Goal: Transaction & Acquisition: Purchase product/service

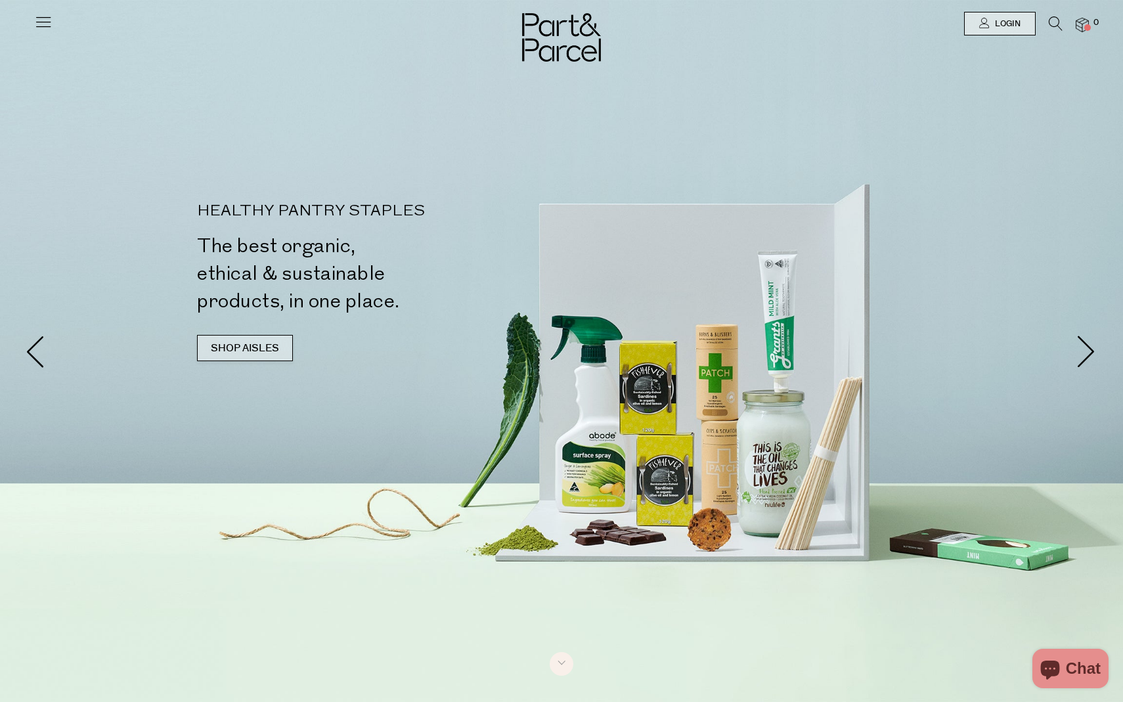
click at [257, 345] on link "SHOP AISLES" at bounding box center [245, 348] width 96 height 26
click at [49, 18] on icon at bounding box center [43, 21] width 18 height 18
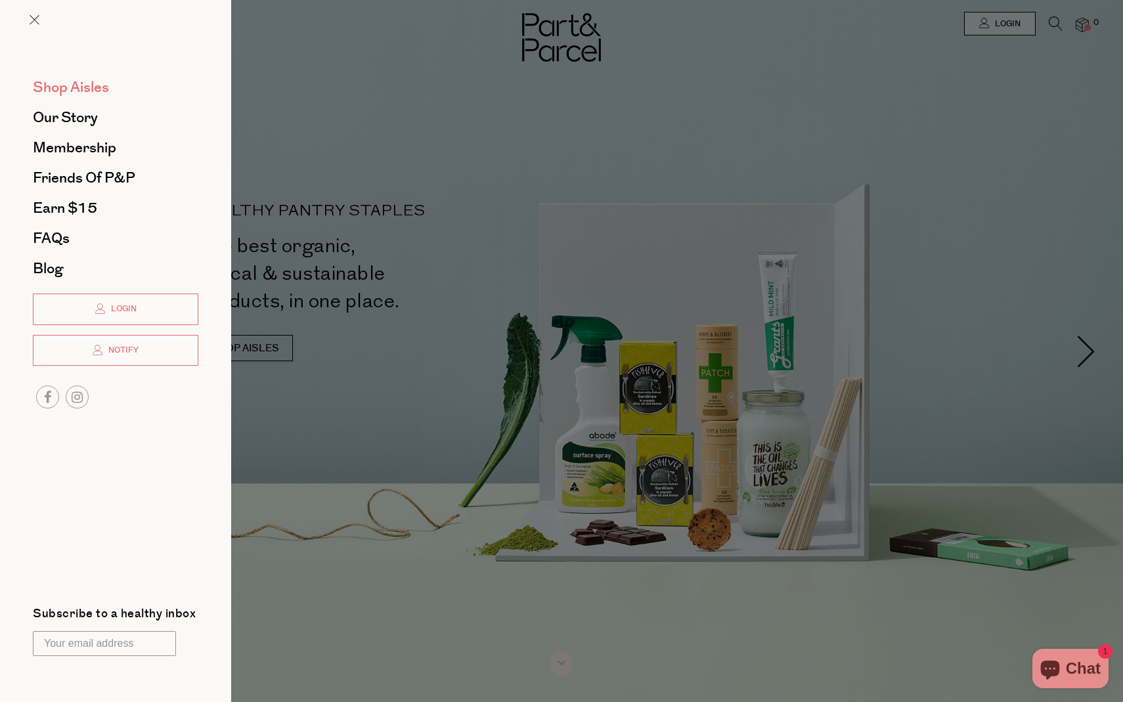
click at [57, 86] on span "Shop Aisles" at bounding box center [71, 87] width 76 height 21
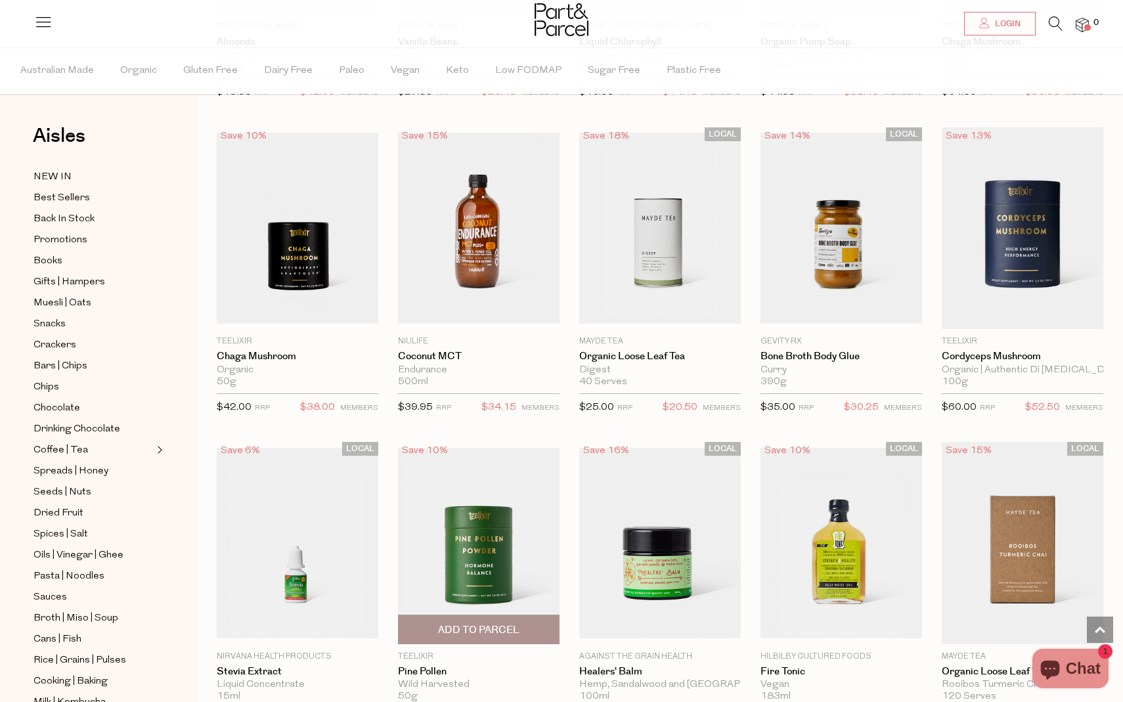
scroll to position [2171, 0]
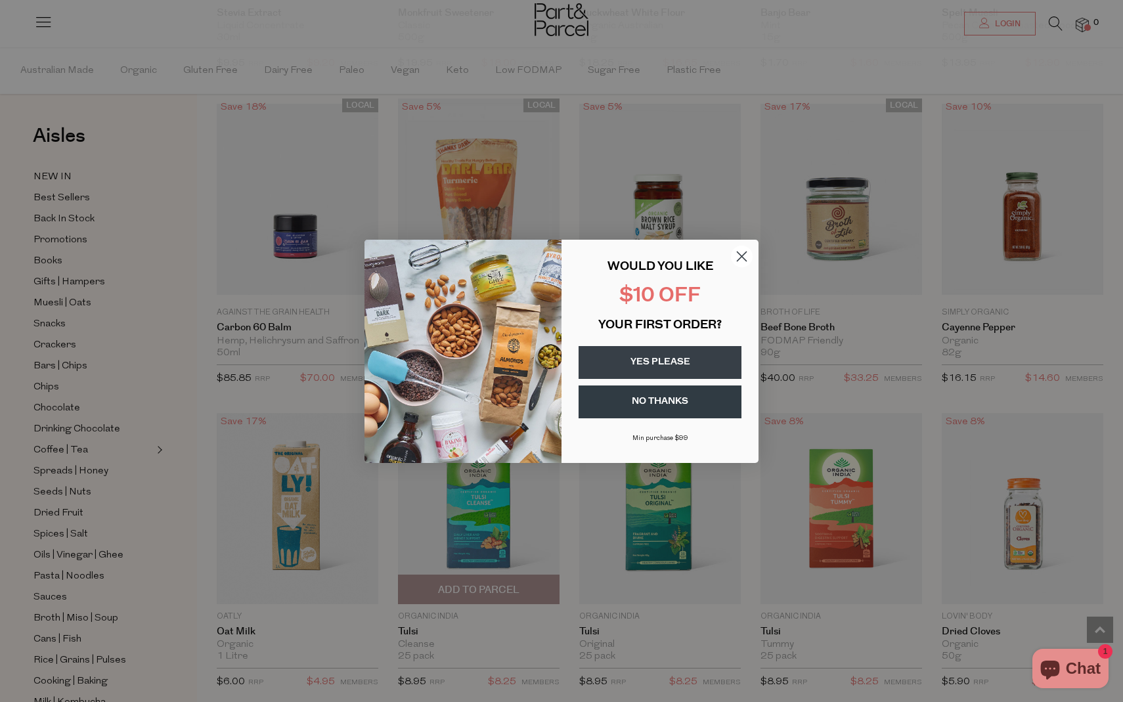
scroll to position [4877, 0]
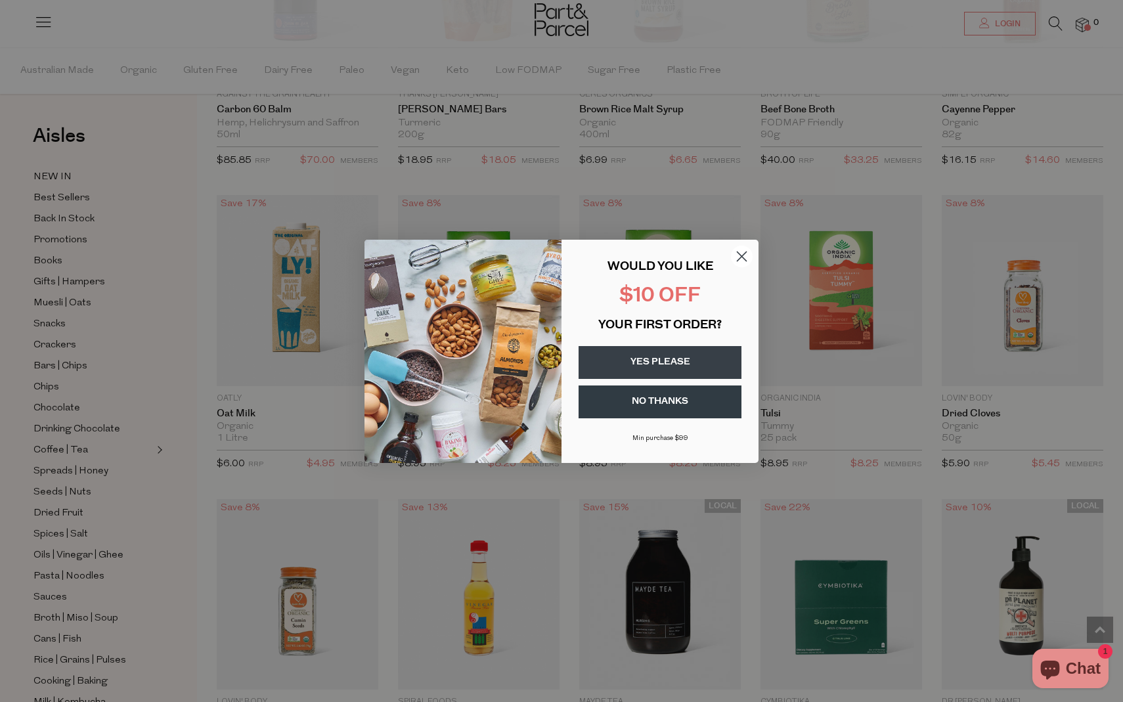
click at [740, 255] on circle "Close dialog" at bounding box center [742, 256] width 22 height 22
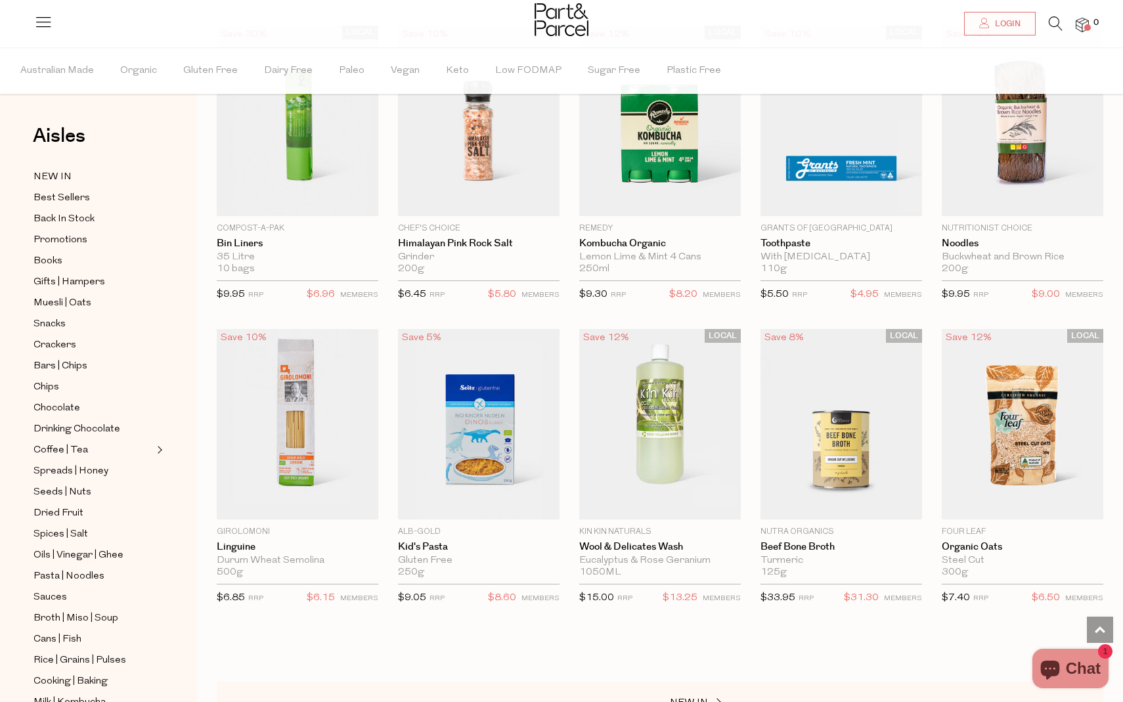
scroll to position [5655, 0]
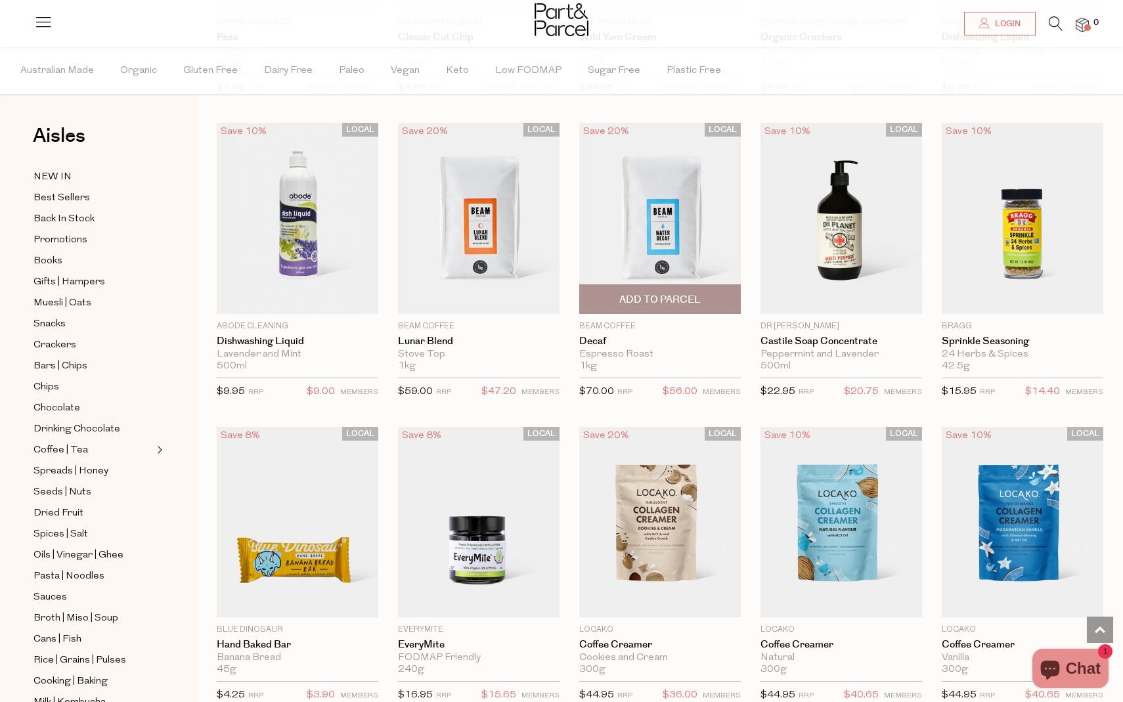
scroll to position [7387, 0]
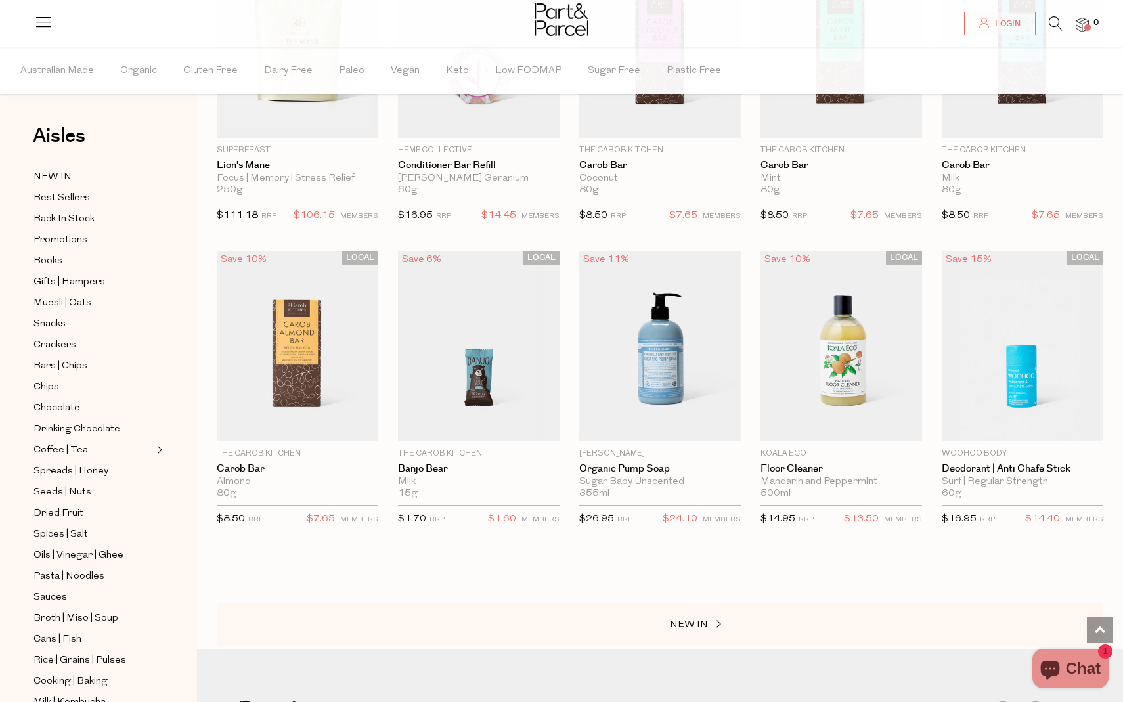
scroll to position [11818, 0]
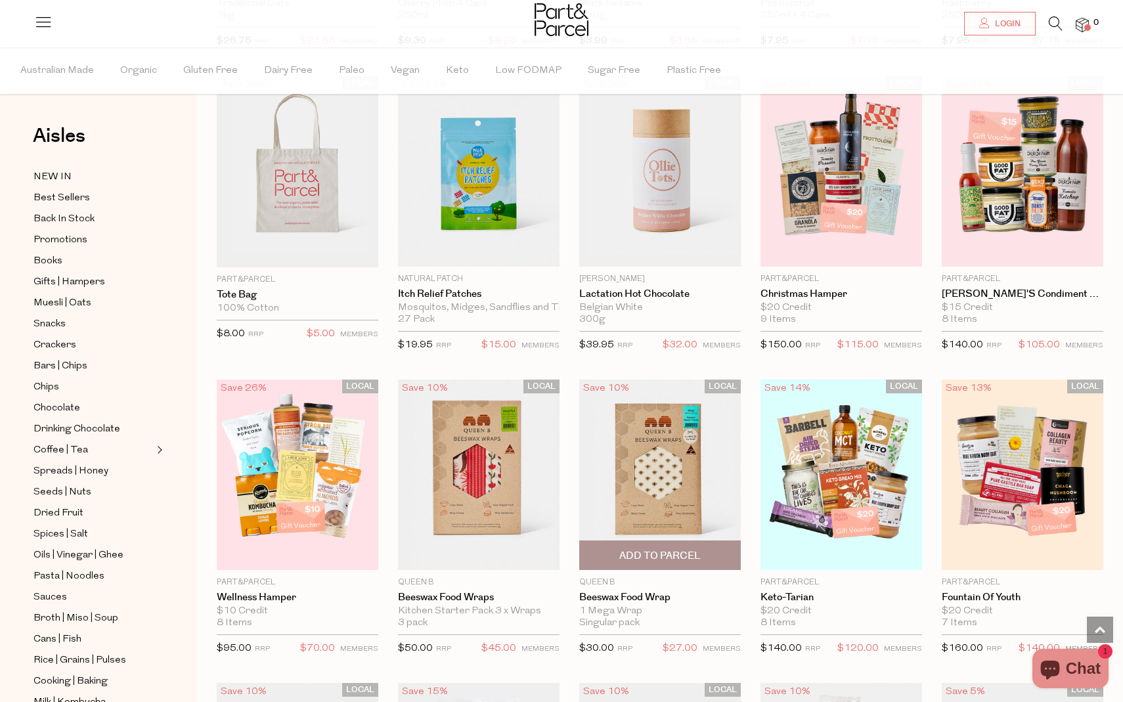
scroll to position [13506, 0]
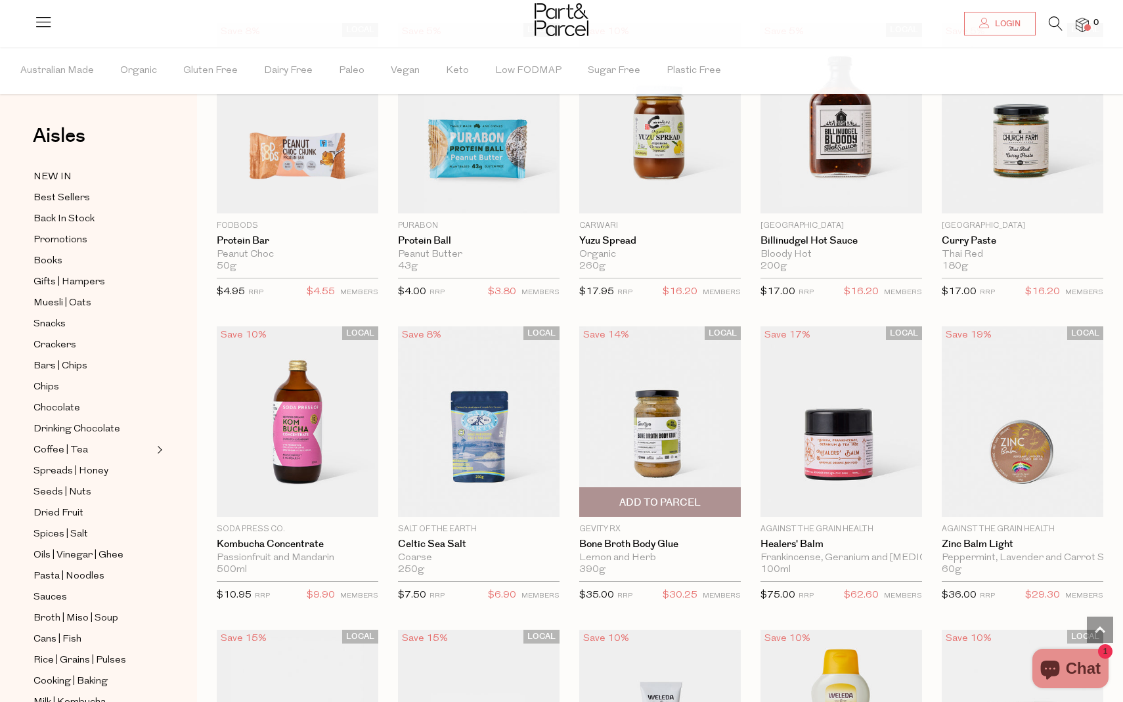
scroll to position [16942, 1]
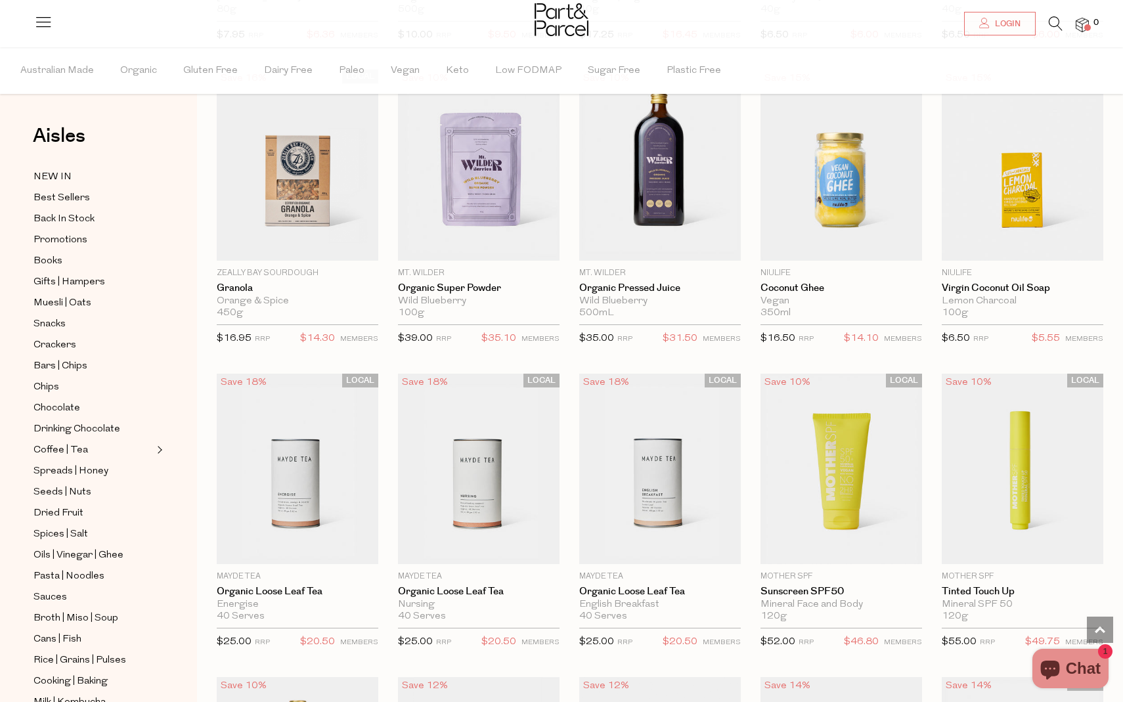
scroll to position [22978, 0]
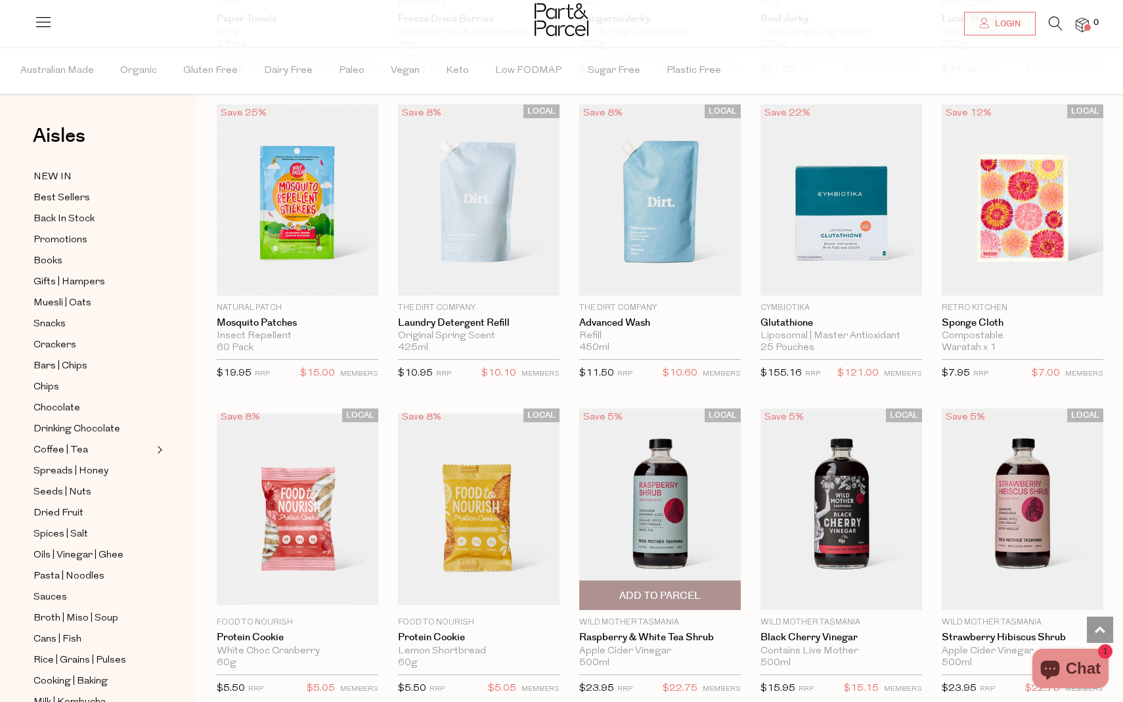
scroll to position [26583, 0]
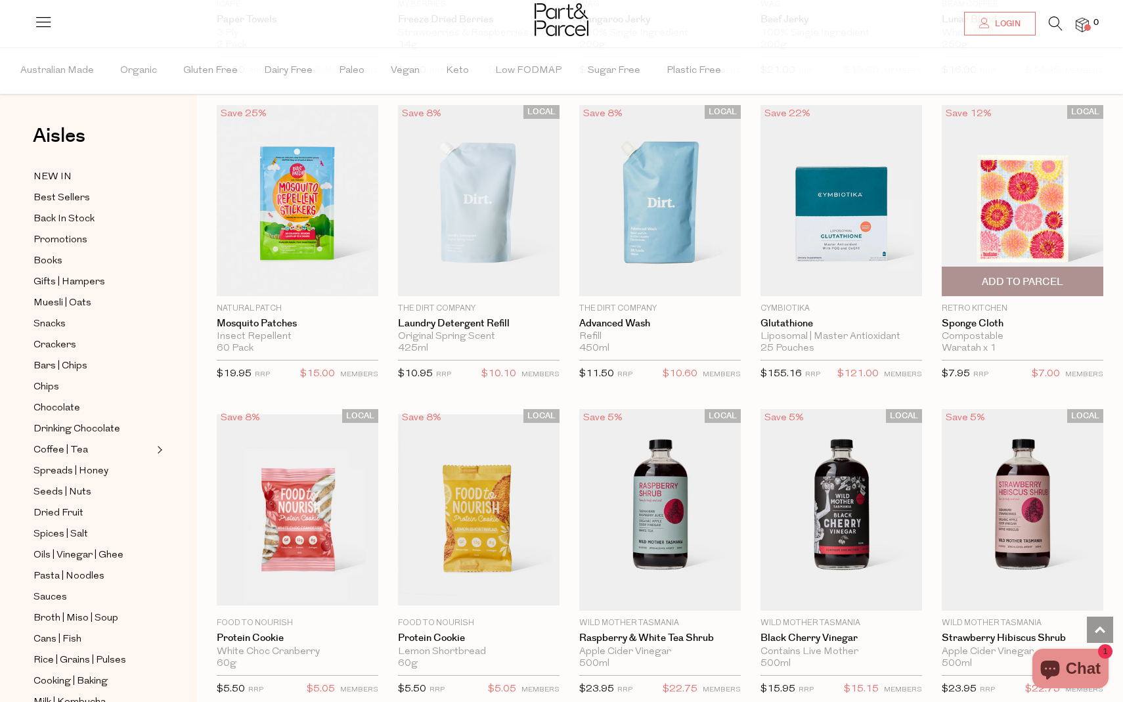
click at [957, 343] on span "Waratah x 1" at bounding box center [968, 349] width 54 height 12
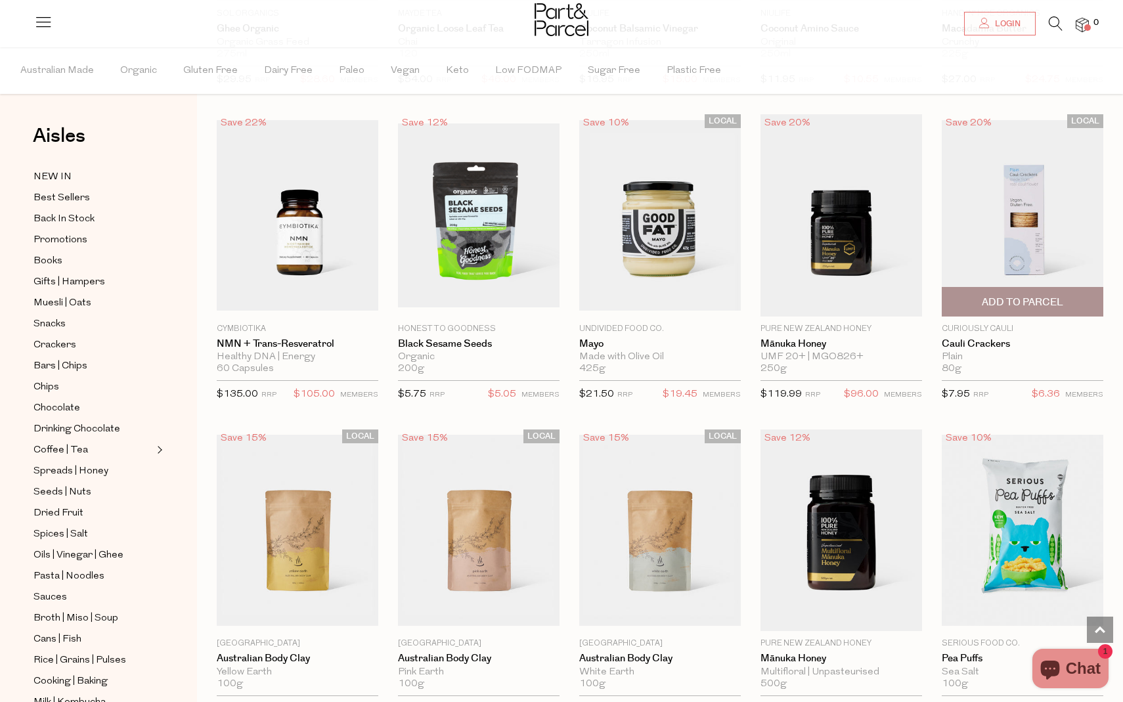
scroll to position [30178, 0]
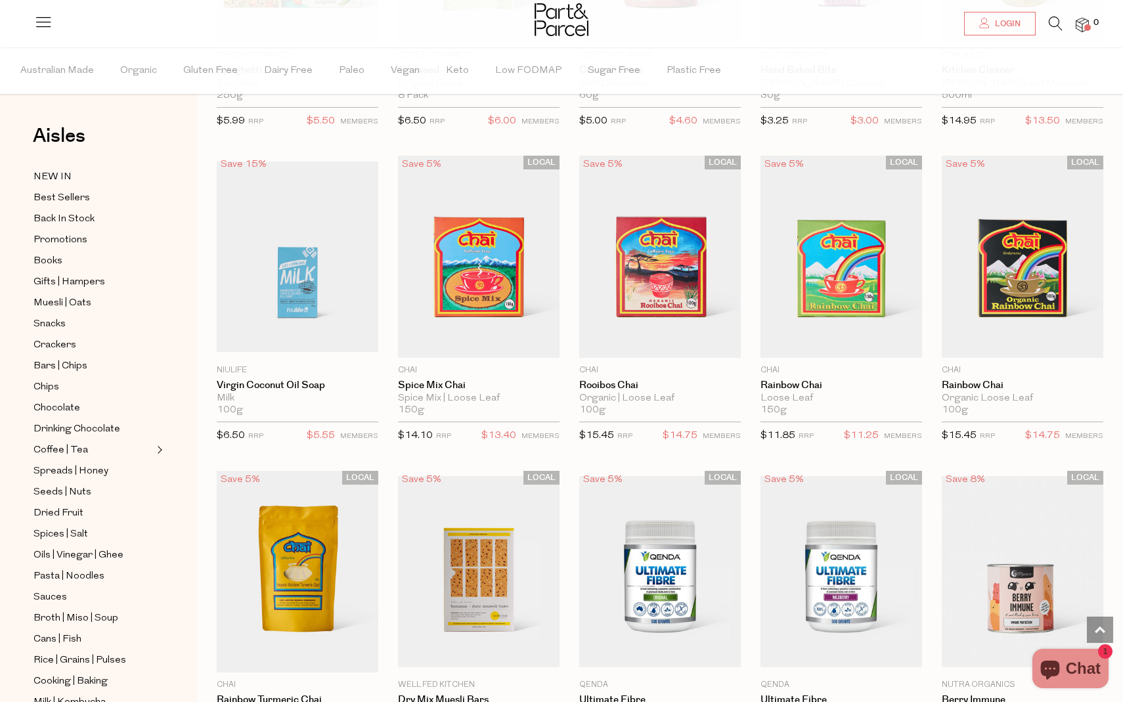
scroll to position [32698, 0]
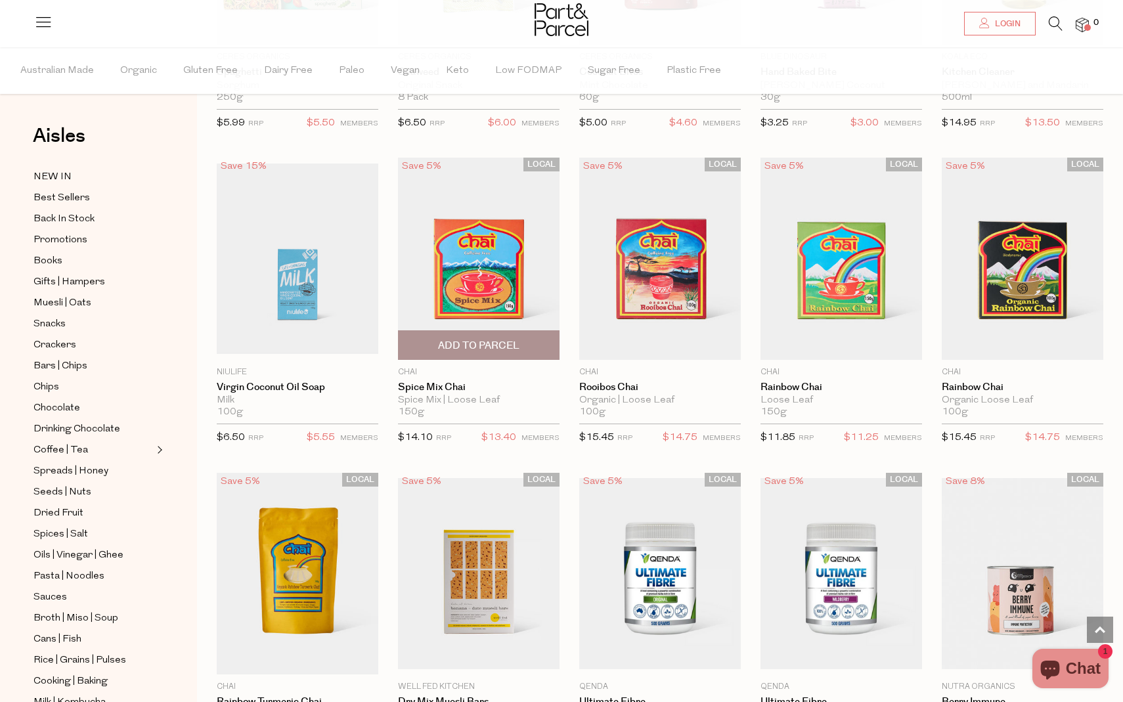
click at [490, 207] on img at bounding box center [479, 259] width 162 height 202
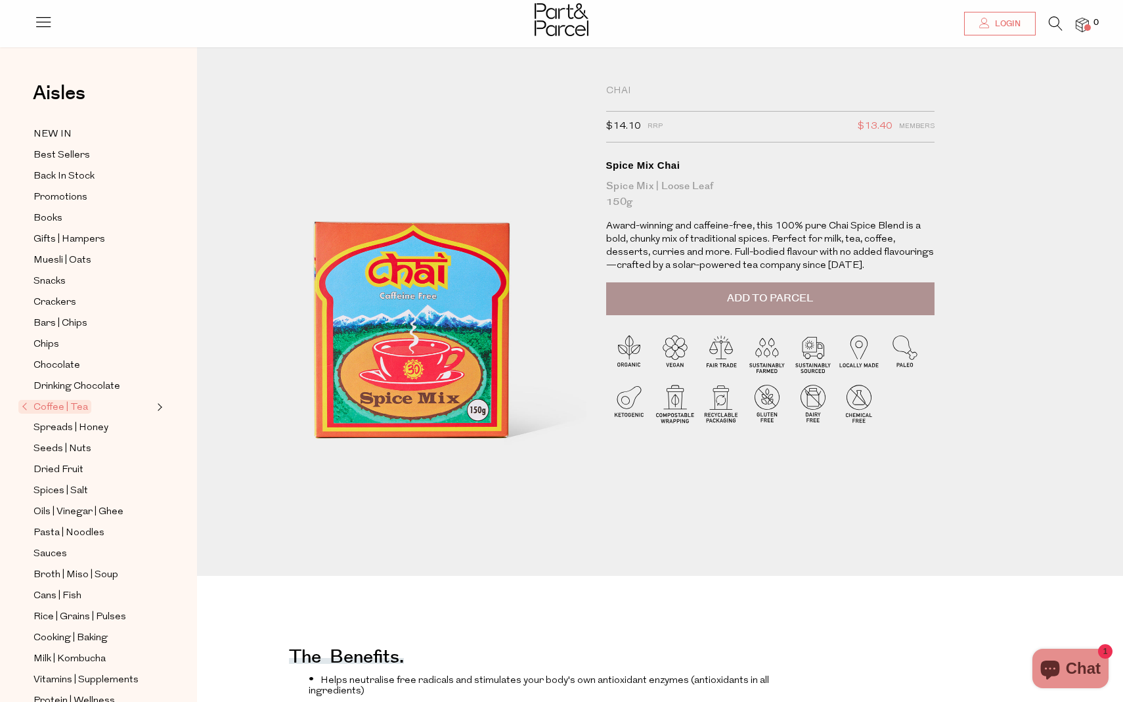
scroll to position [12, 0]
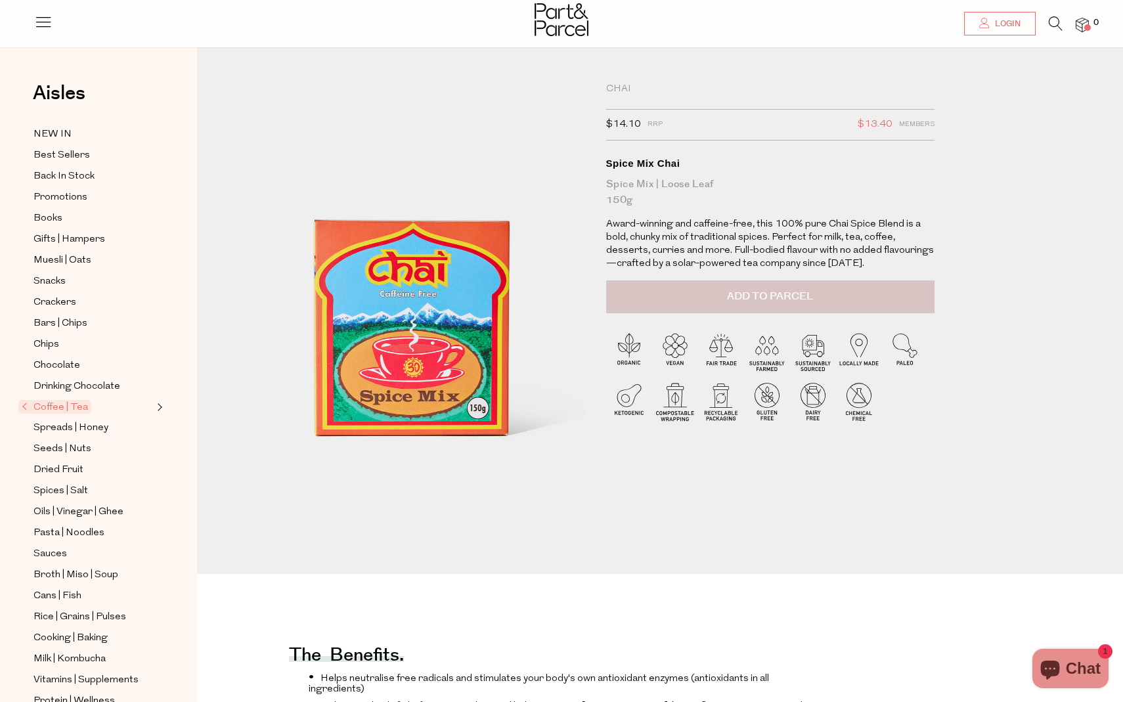
click at [712, 305] on button "Add to Parcel" at bounding box center [770, 296] width 328 height 33
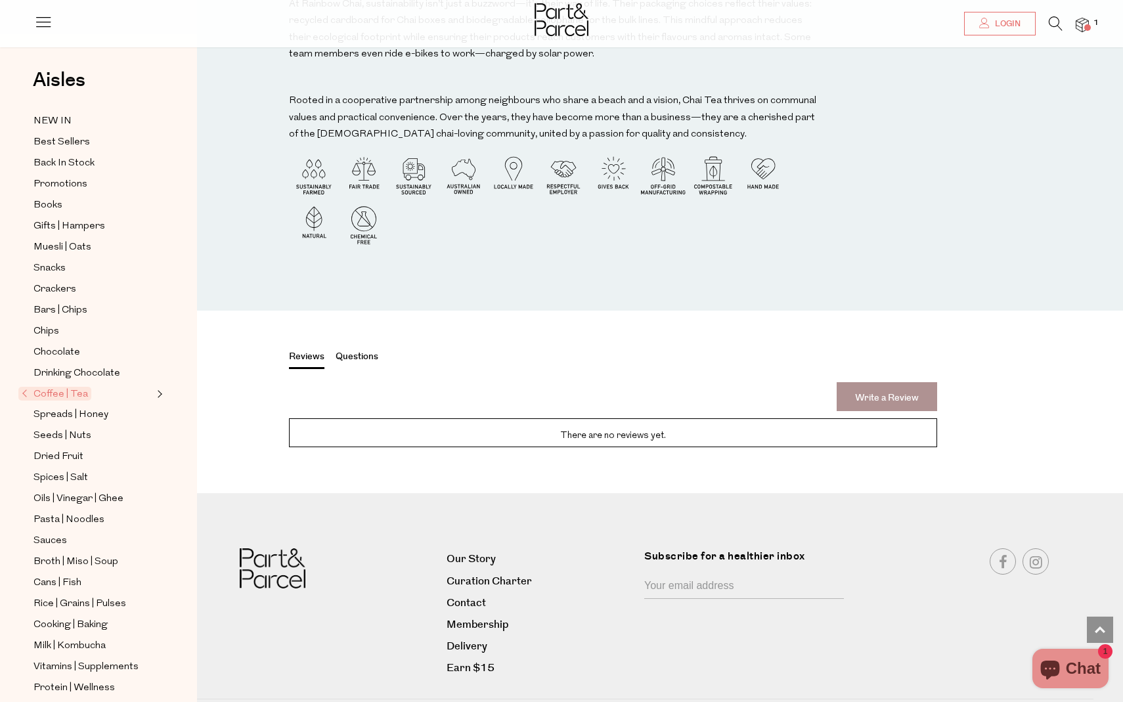
scroll to position [1454, 0]
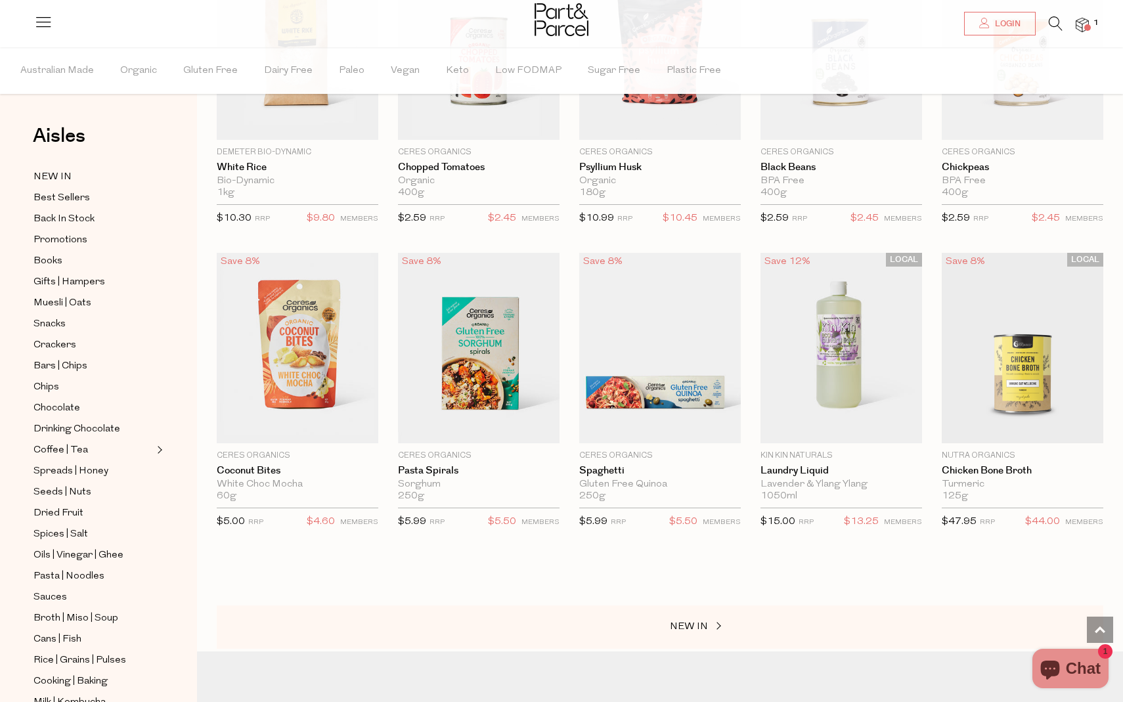
scroll to position [5805, 0]
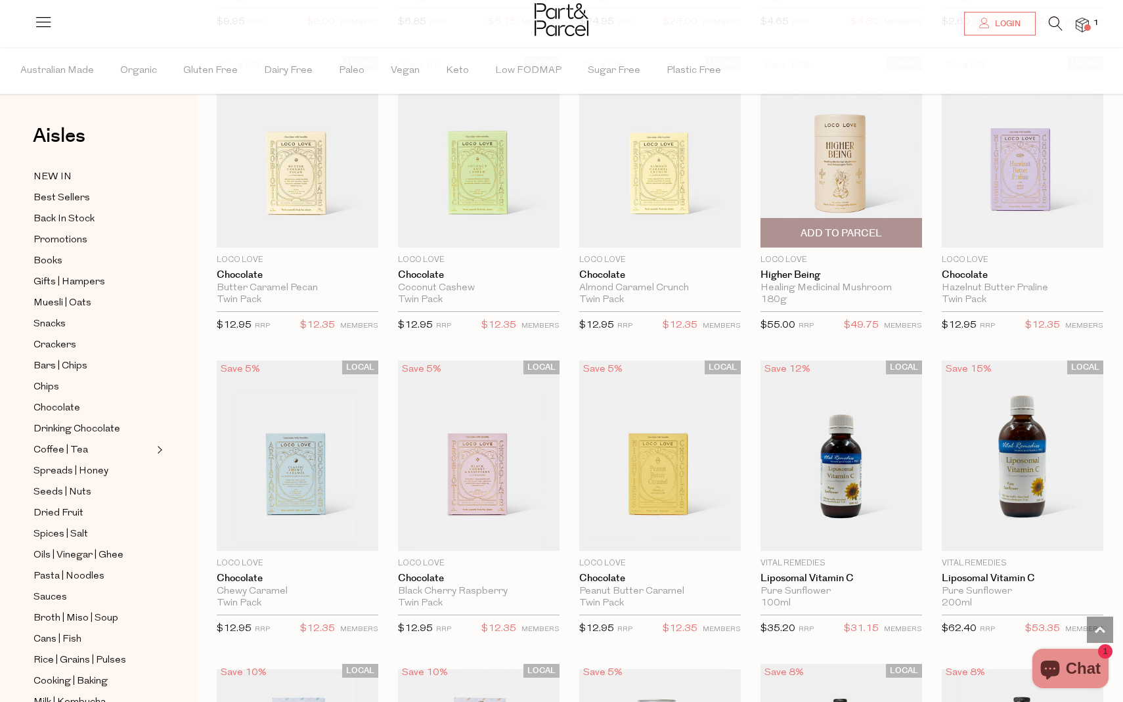
scroll to position [7556, 0]
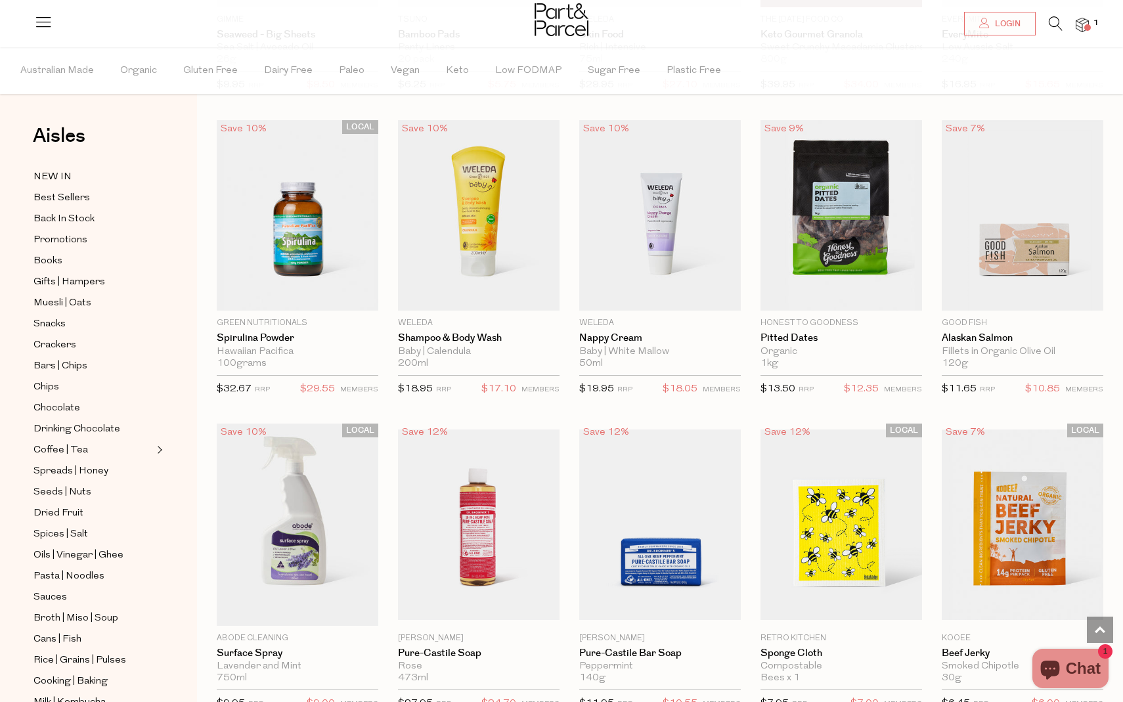
scroll to position [10597, 0]
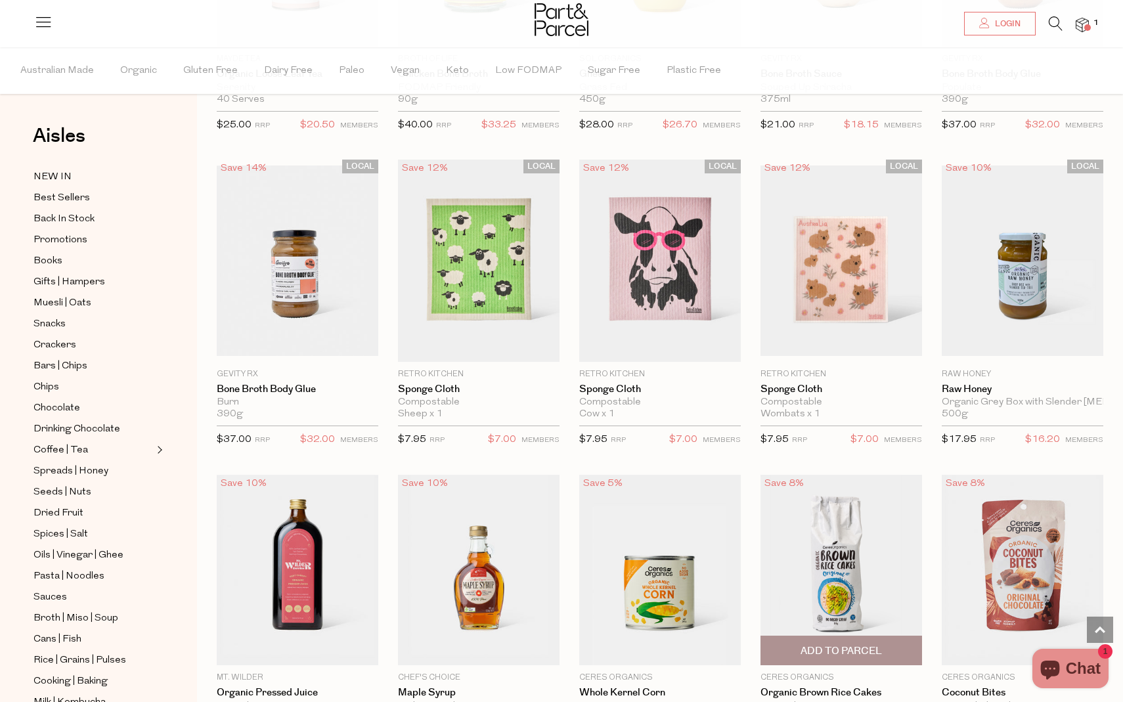
scroll to position [13666, 0]
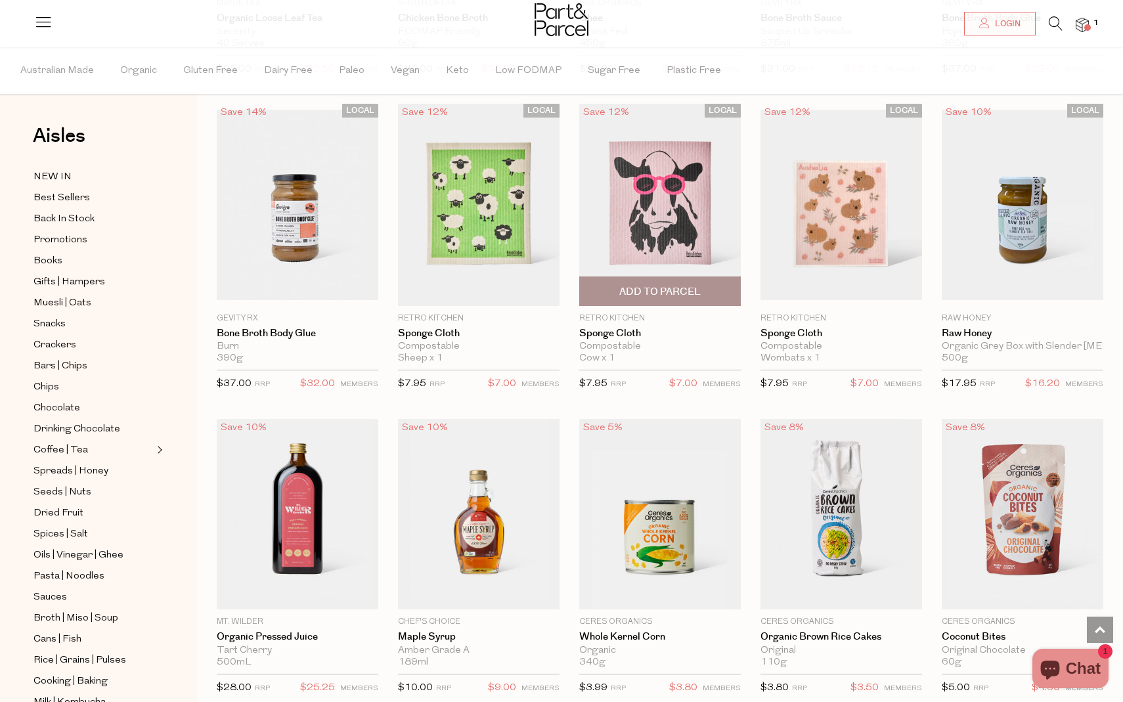
click at [637, 285] on span "Add To Parcel" at bounding box center [659, 292] width 81 height 14
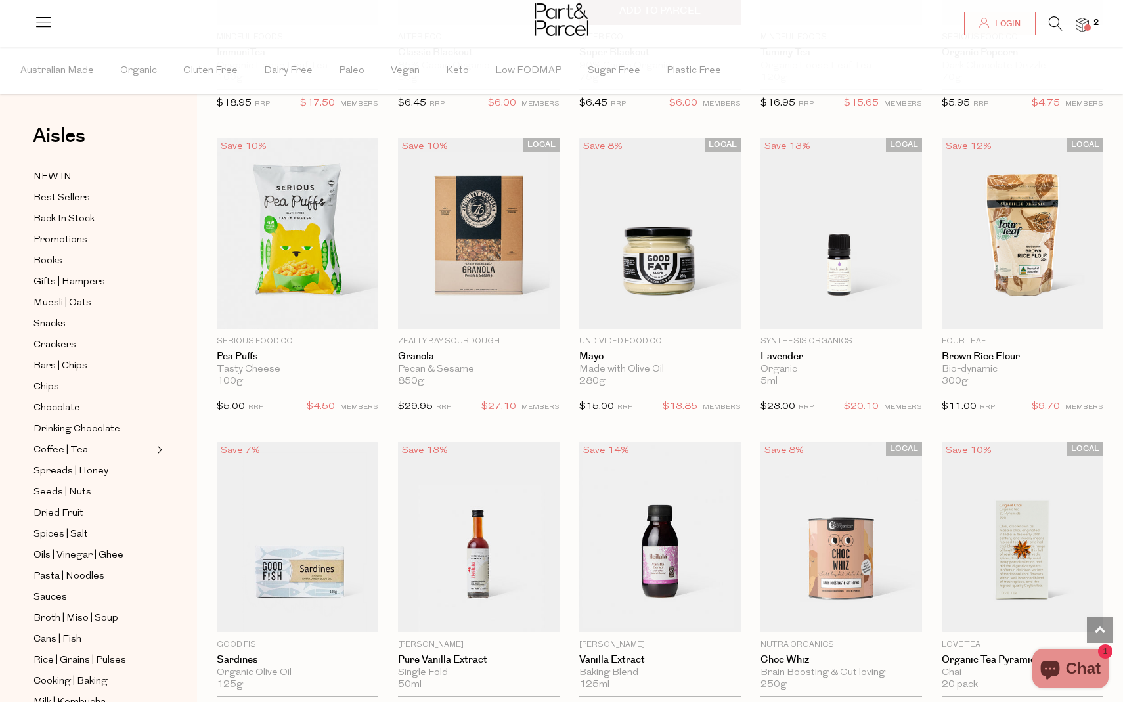
scroll to position [20380, 0]
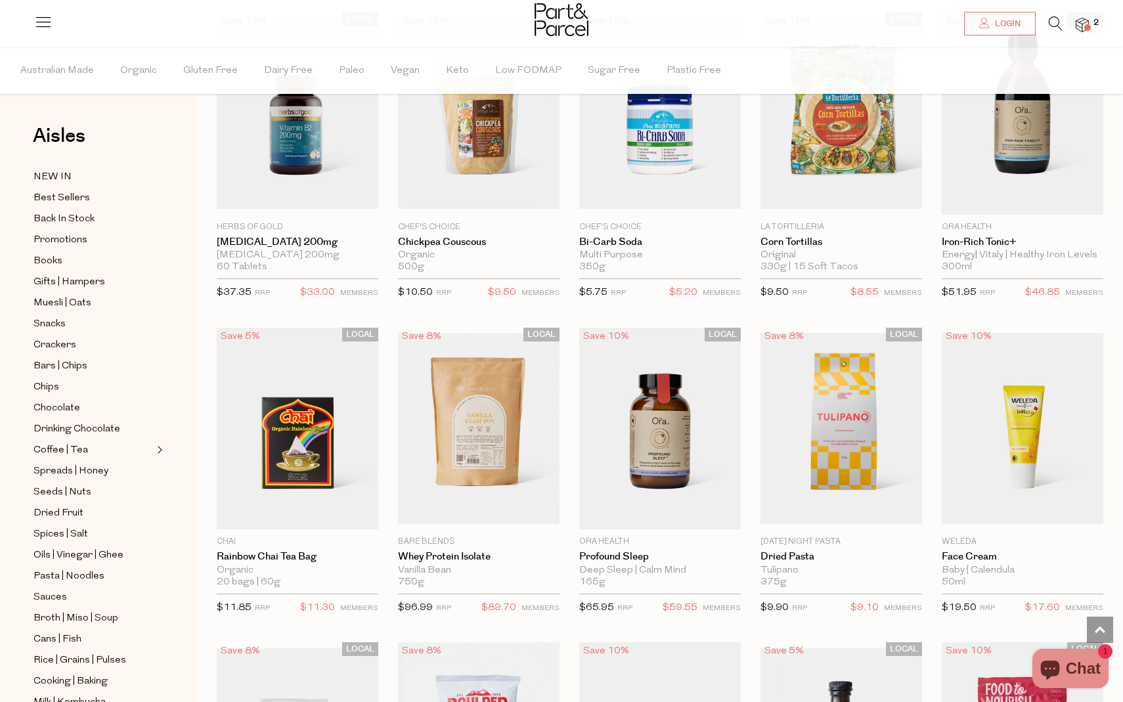
scroll to position [21405, 0]
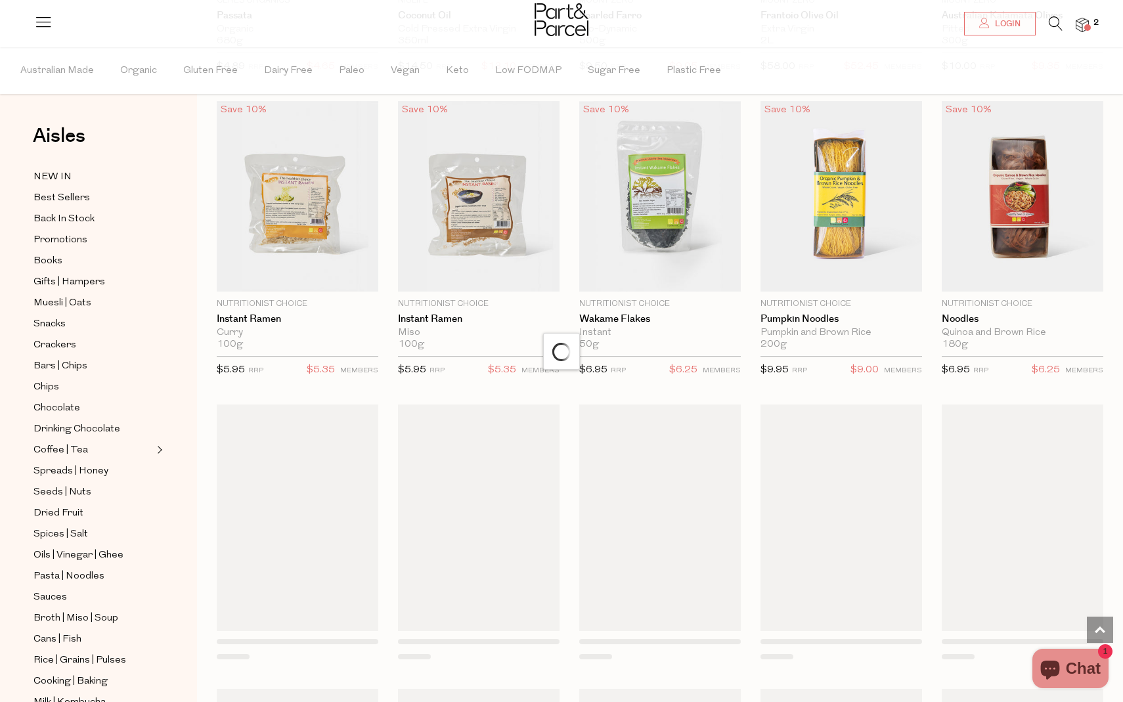
scroll to position [24432, 0]
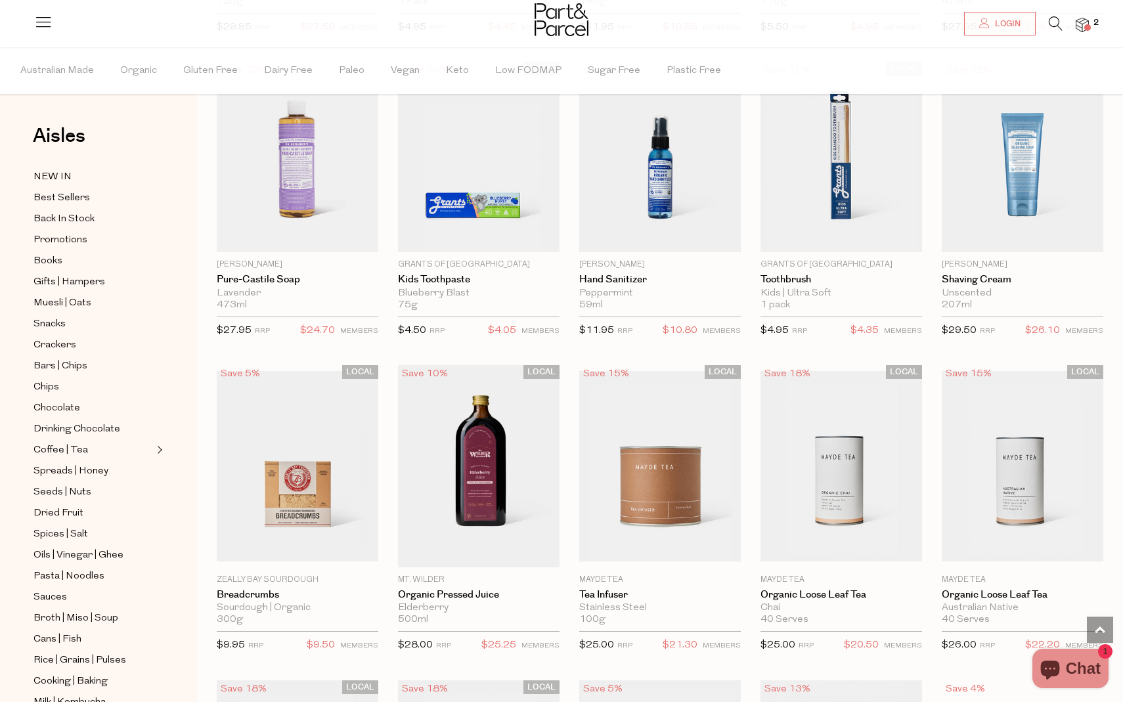
scroll to position [27498, 0]
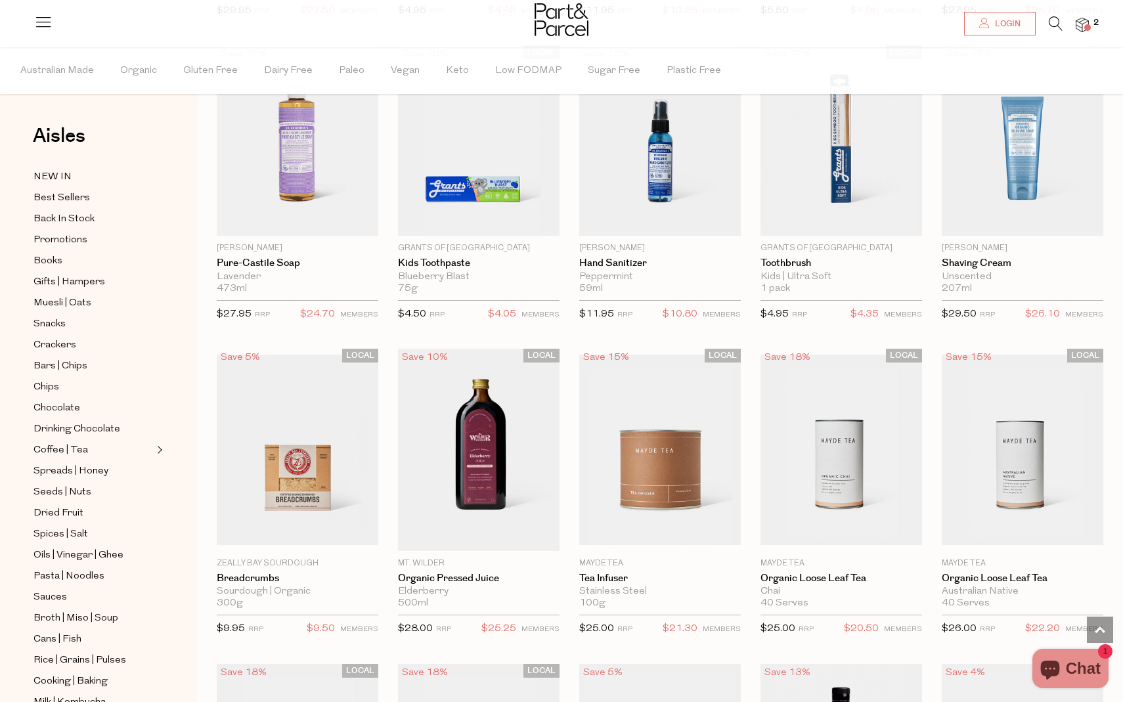
click at [1056, 28] on icon at bounding box center [1055, 23] width 14 height 14
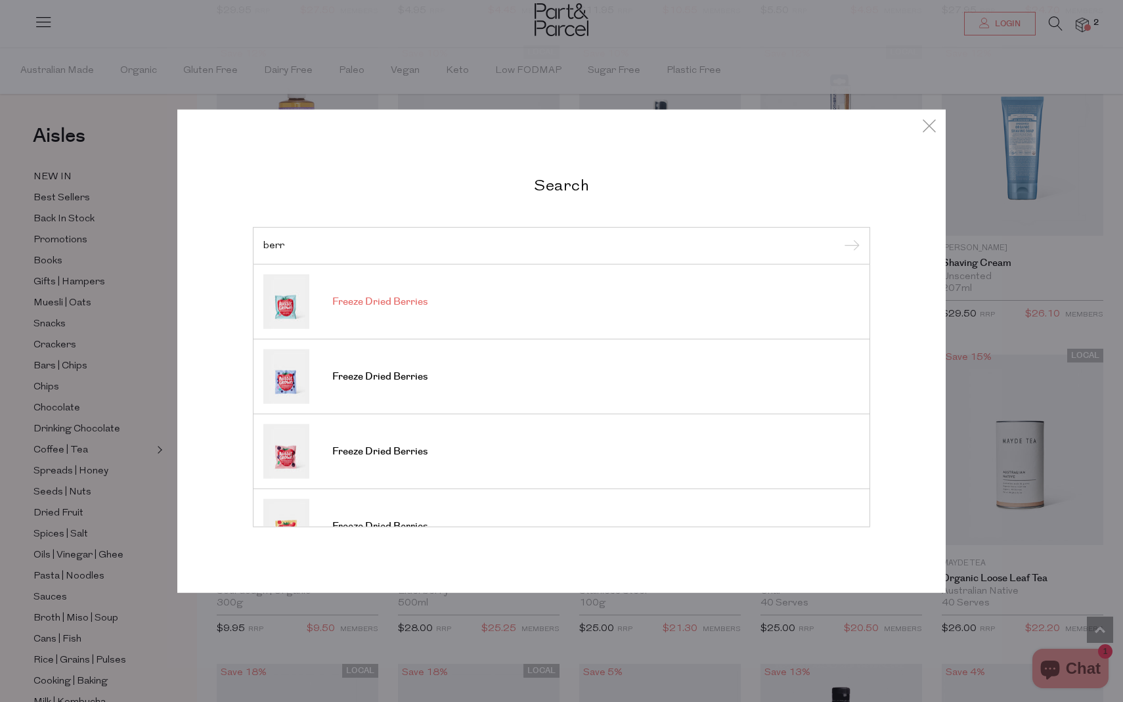
type input "berr"
click at [393, 312] on link "Freeze Dried Berries" at bounding box center [561, 301] width 596 height 54
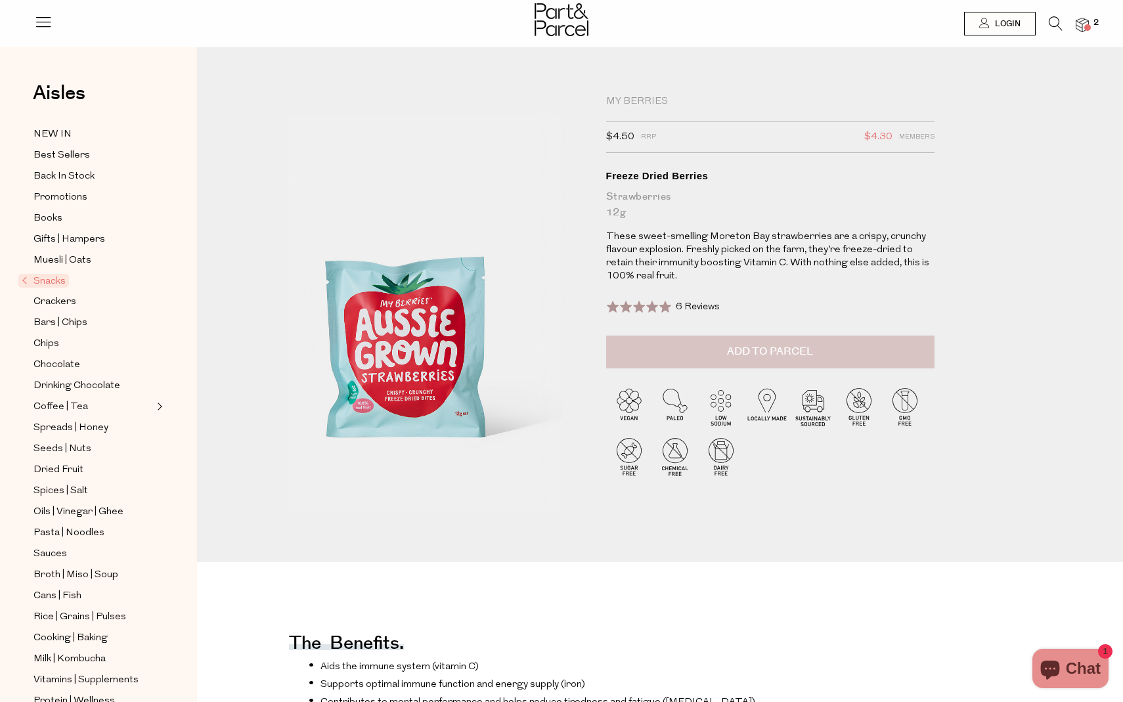
click at [856, 351] on button "Add to Parcel" at bounding box center [770, 351] width 328 height 33
click at [918, 348] on button "button" at bounding box center [915, 349] width 37 height 29
type input "2"
click at [918, 348] on button "button" at bounding box center [915, 349] width 37 height 29
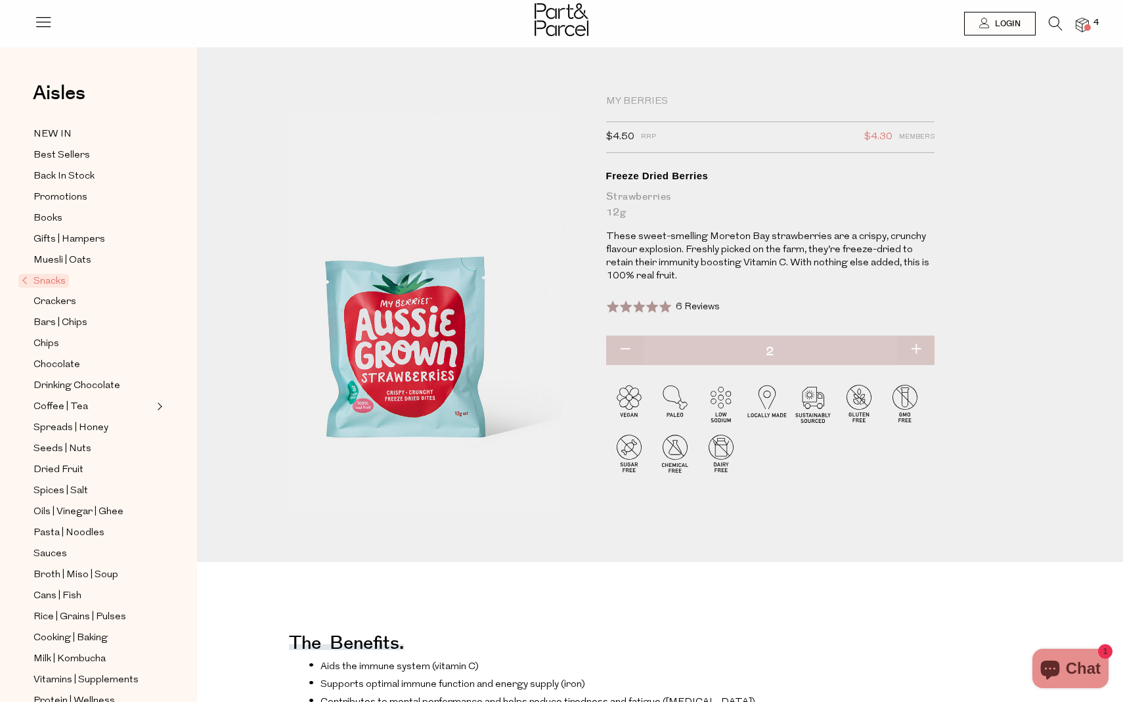
type input "3"
click at [918, 348] on button "button" at bounding box center [915, 349] width 37 height 29
type input "4"
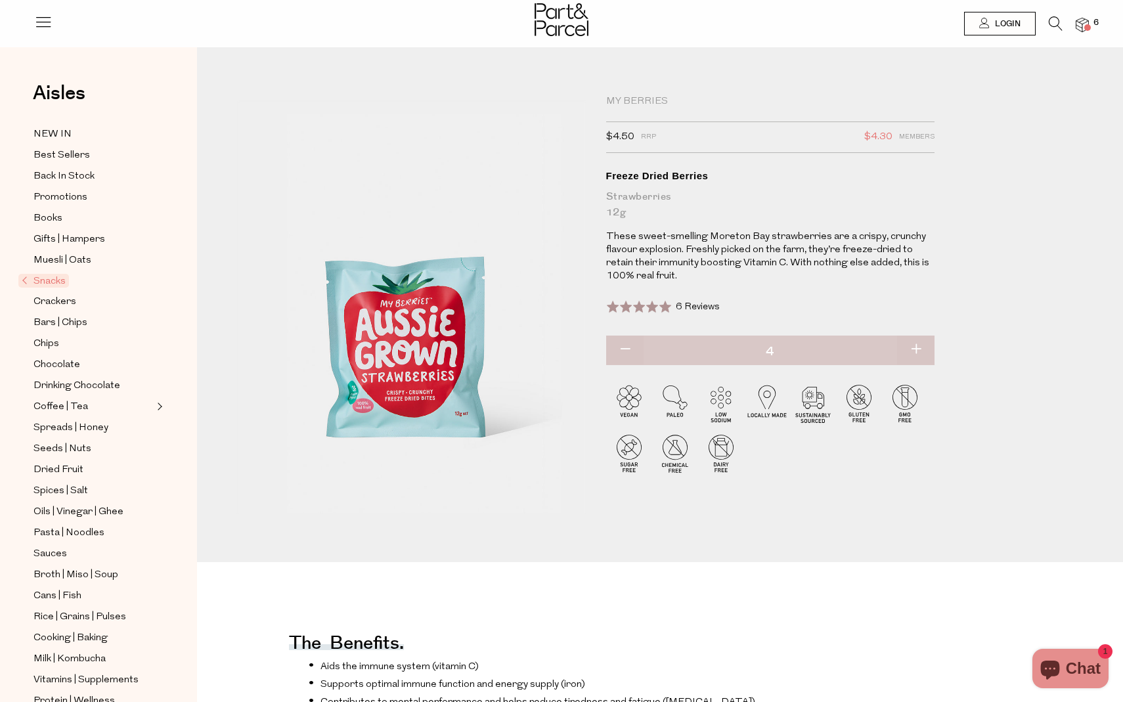
click at [920, 344] on button "button" at bounding box center [915, 349] width 37 height 29
type input "5"
click at [919, 347] on button "button" at bounding box center [915, 349] width 37 height 29
type input "6"
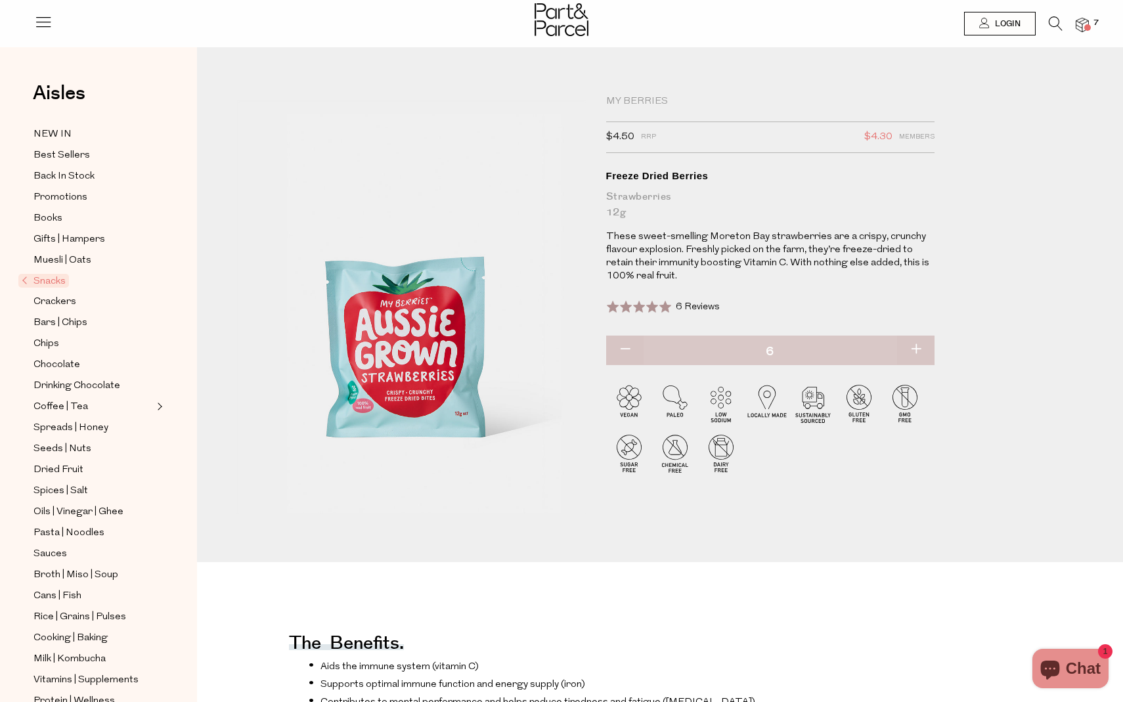
type input "6"
click at [919, 347] on button "button" at bounding box center [915, 349] width 37 height 29
type input "7"
click at [919, 347] on button "button" at bounding box center [915, 349] width 37 height 29
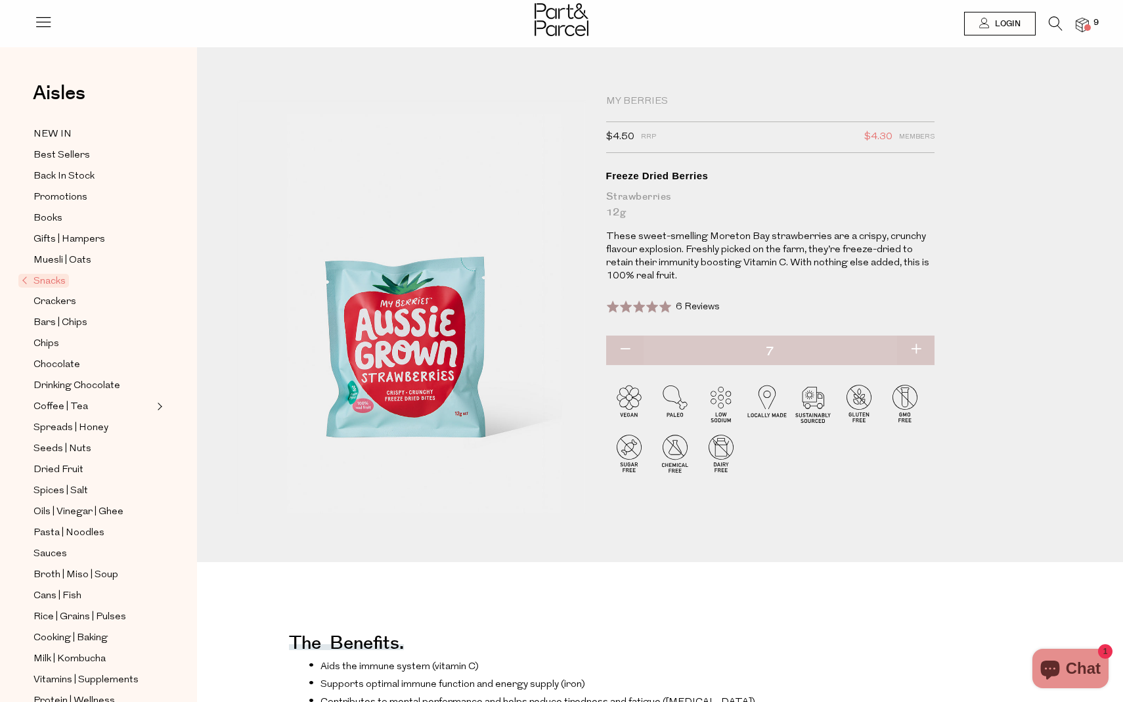
type input "8"
click at [919, 347] on button "button" at bounding box center [915, 349] width 37 height 29
type input "9"
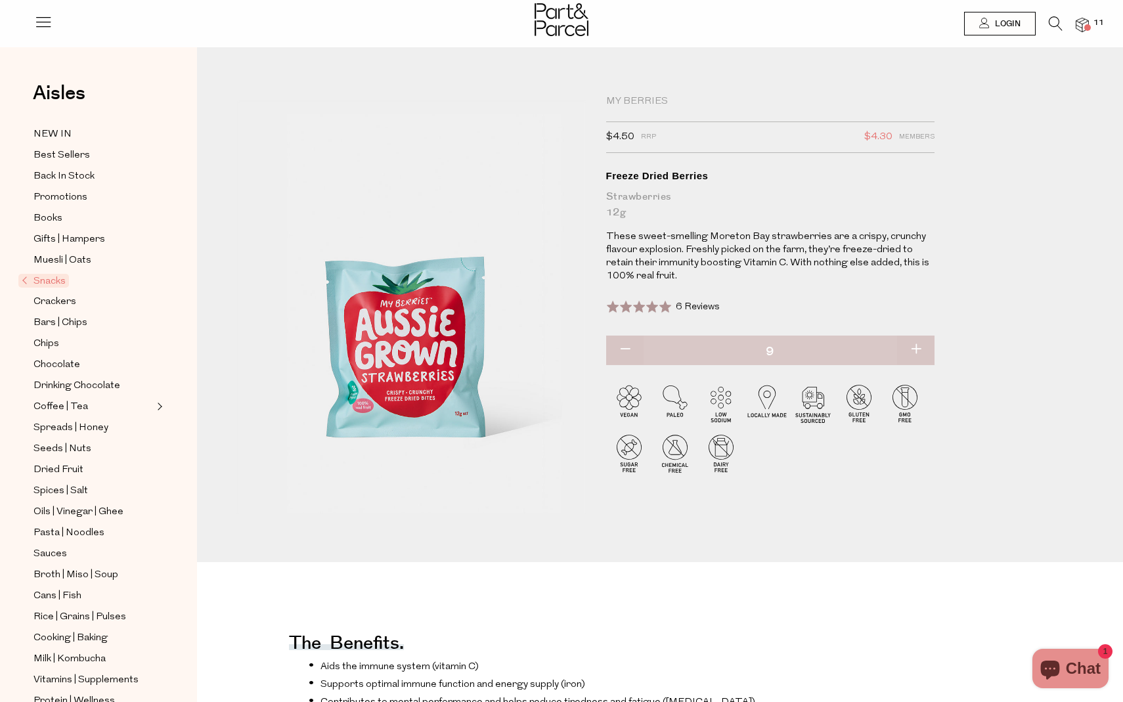
click at [919, 347] on button "button" at bounding box center [915, 349] width 37 height 29
type input "10"
click at [919, 347] on button "button" at bounding box center [915, 349] width 37 height 29
type input "11"
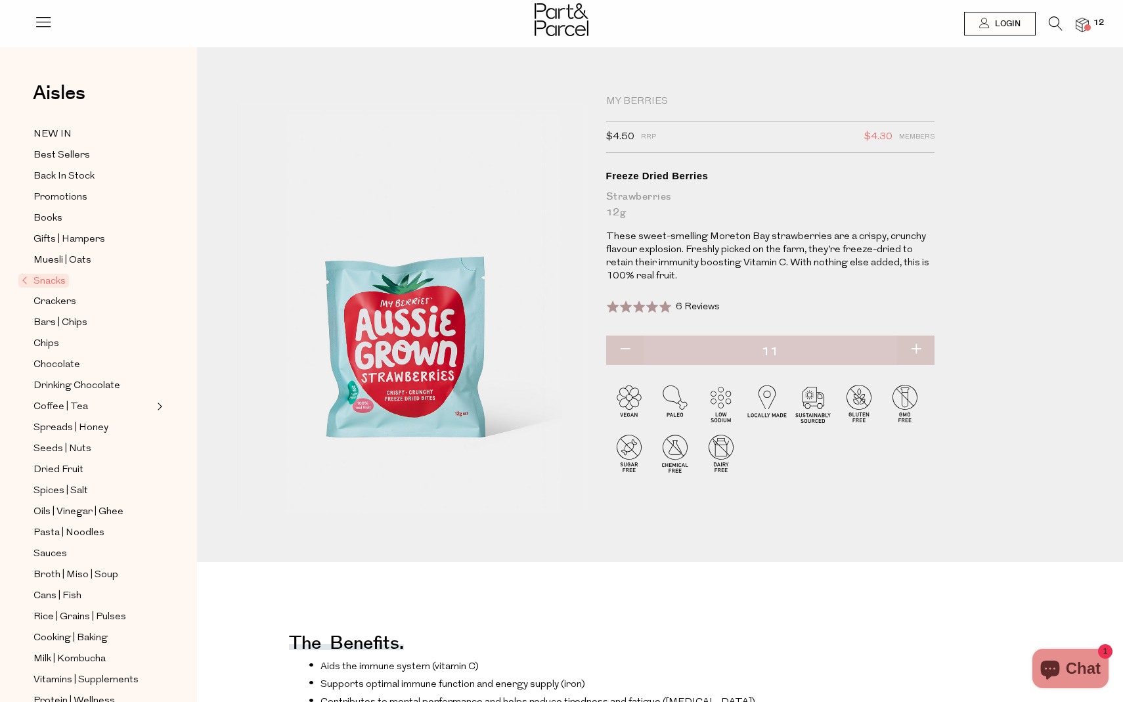
type input "11"
click at [919, 347] on button "button" at bounding box center [915, 349] width 37 height 29
type input "12"
click at [919, 347] on button "button" at bounding box center [915, 349] width 37 height 29
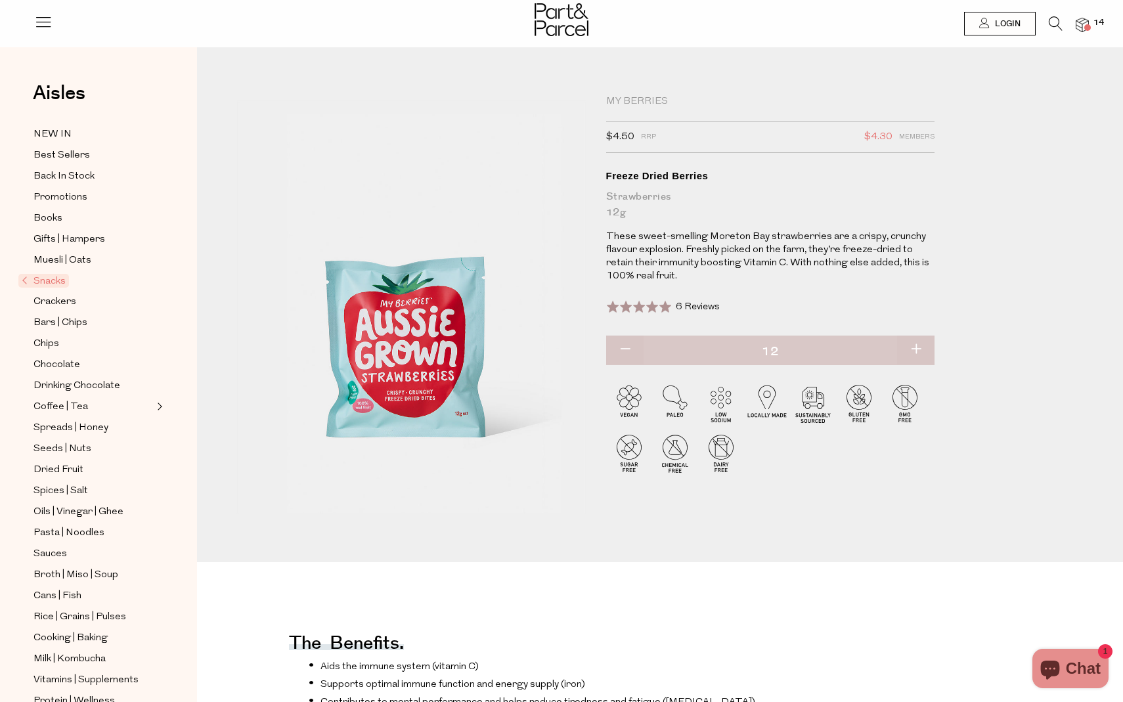
type input "13"
click at [919, 347] on button "button" at bounding box center [915, 349] width 37 height 29
type input "14"
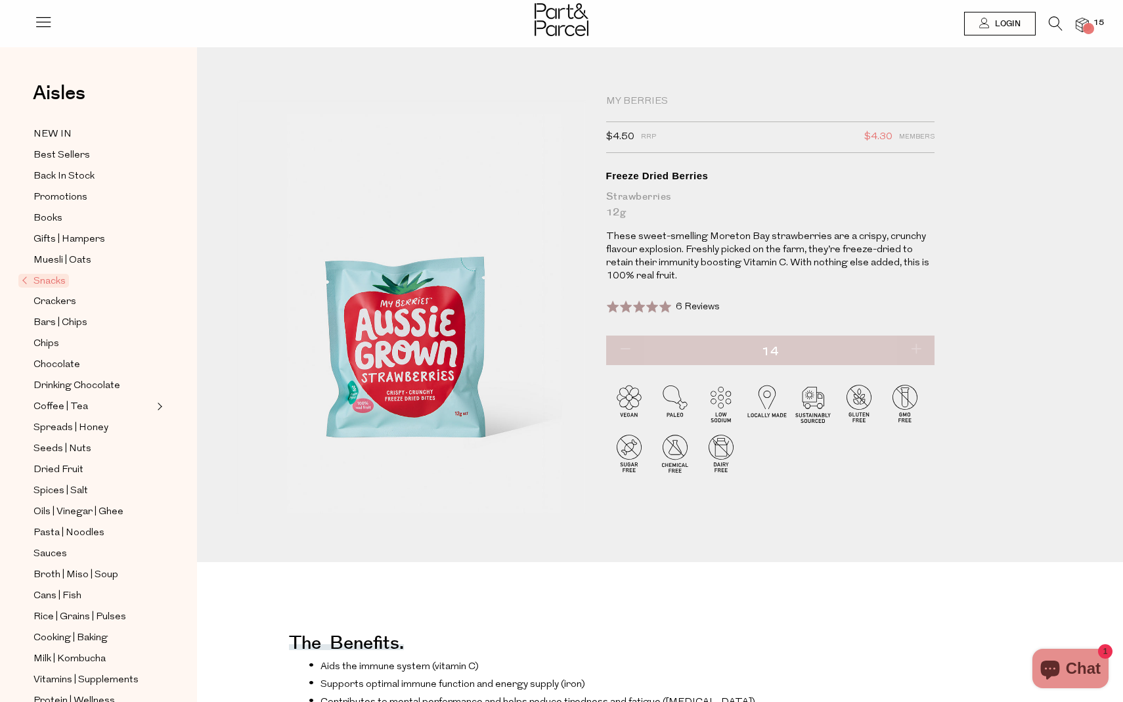
click at [919, 347] on button "button" at bounding box center [915, 349] width 37 height 29
type input "16"
click at [919, 347] on button "button" at bounding box center [915, 349] width 37 height 29
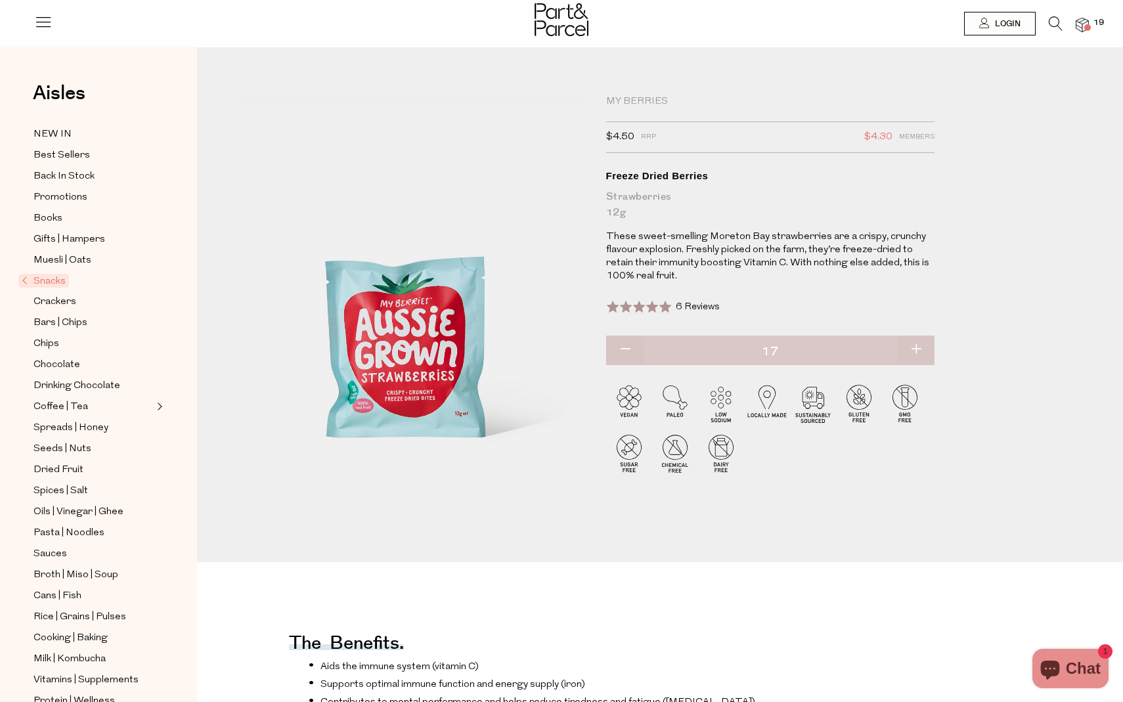
click at [919, 347] on button "button" at bounding box center [915, 349] width 37 height 29
type input "18"
click at [919, 347] on button "button" at bounding box center [915, 349] width 37 height 29
type input "19"
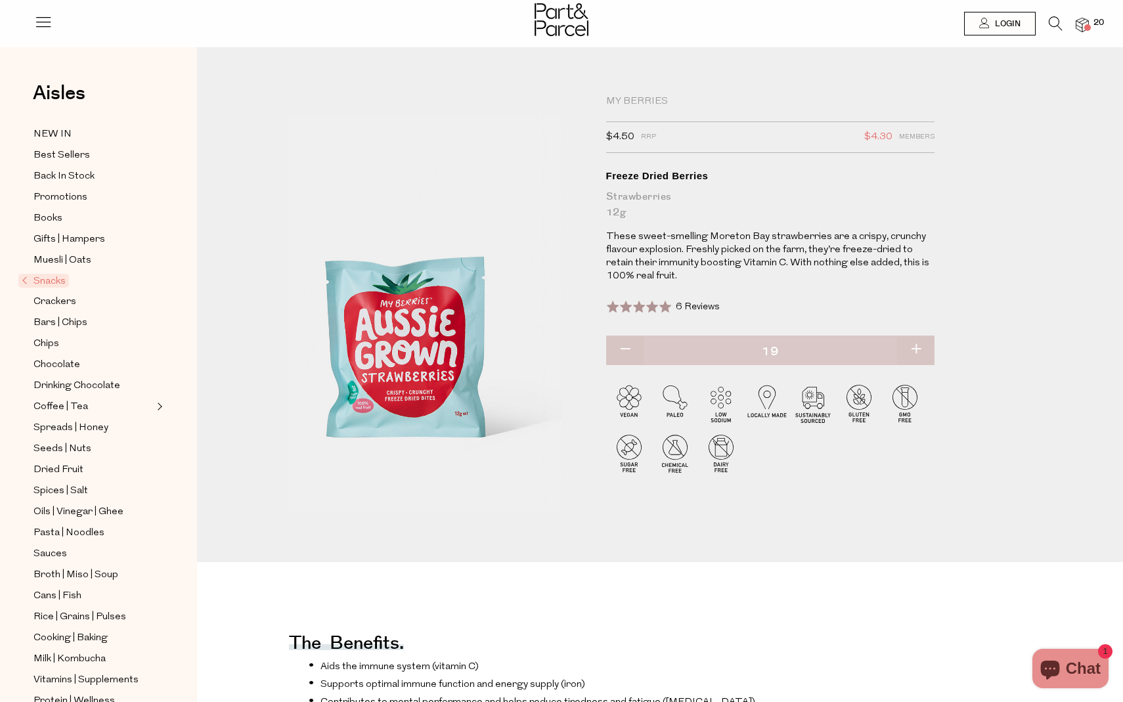
type input "19"
click at [919, 347] on button "button" at bounding box center [915, 349] width 37 height 29
type input "20"
click at [919, 347] on button "button" at bounding box center [915, 349] width 37 height 29
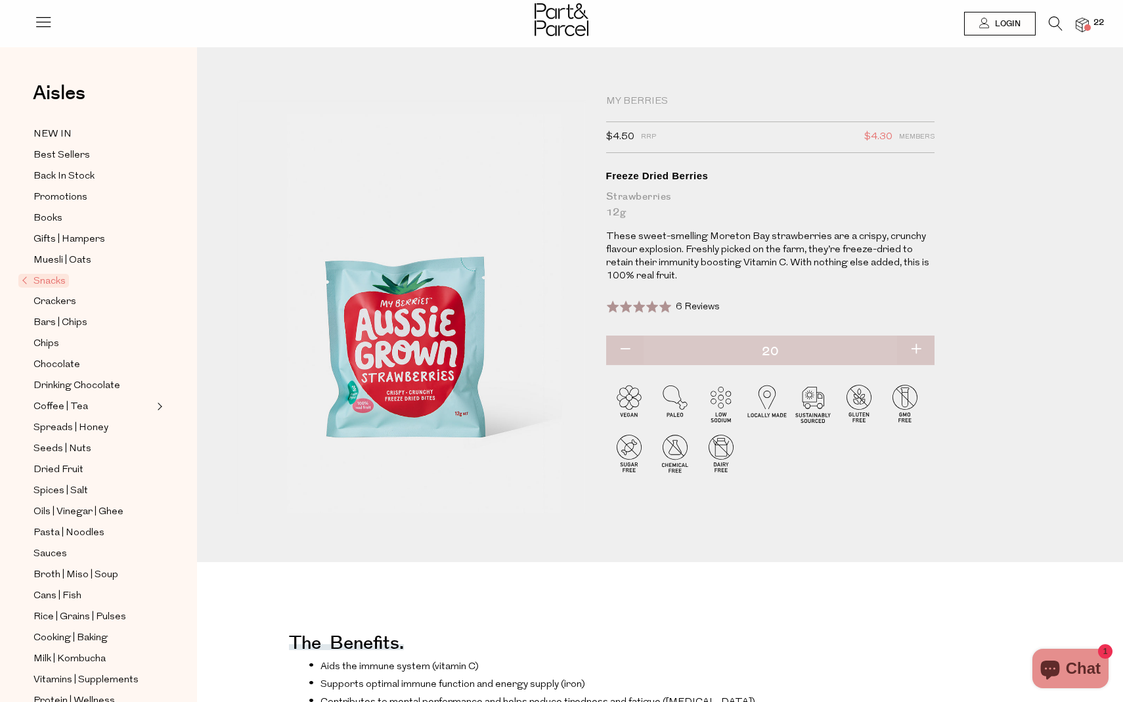
type input "21"
click at [919, 347] on button "button" at bounding box center [915, 349] width 37 height 29
type input "23"
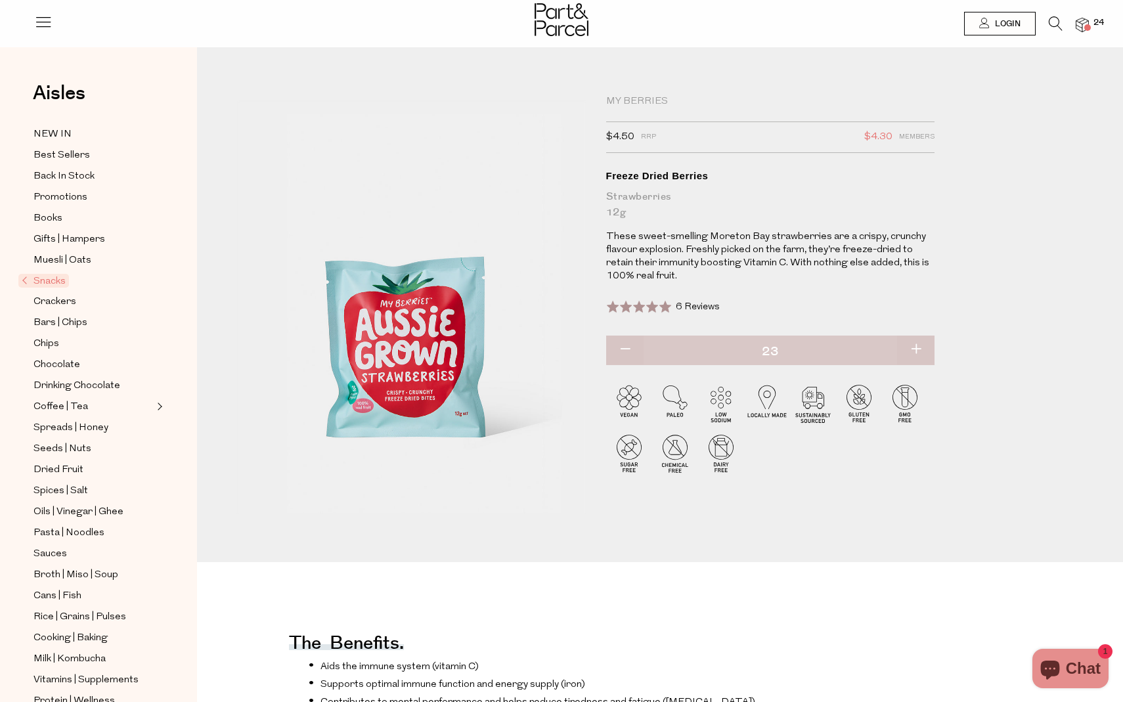
type input "23"
click at [919, 347] on button "button" at bounding box center [915, 349] width 37 height 29
type input "24"
click at [919, 347] on button "button" at bounding box center [915, 349] width 37 height 29
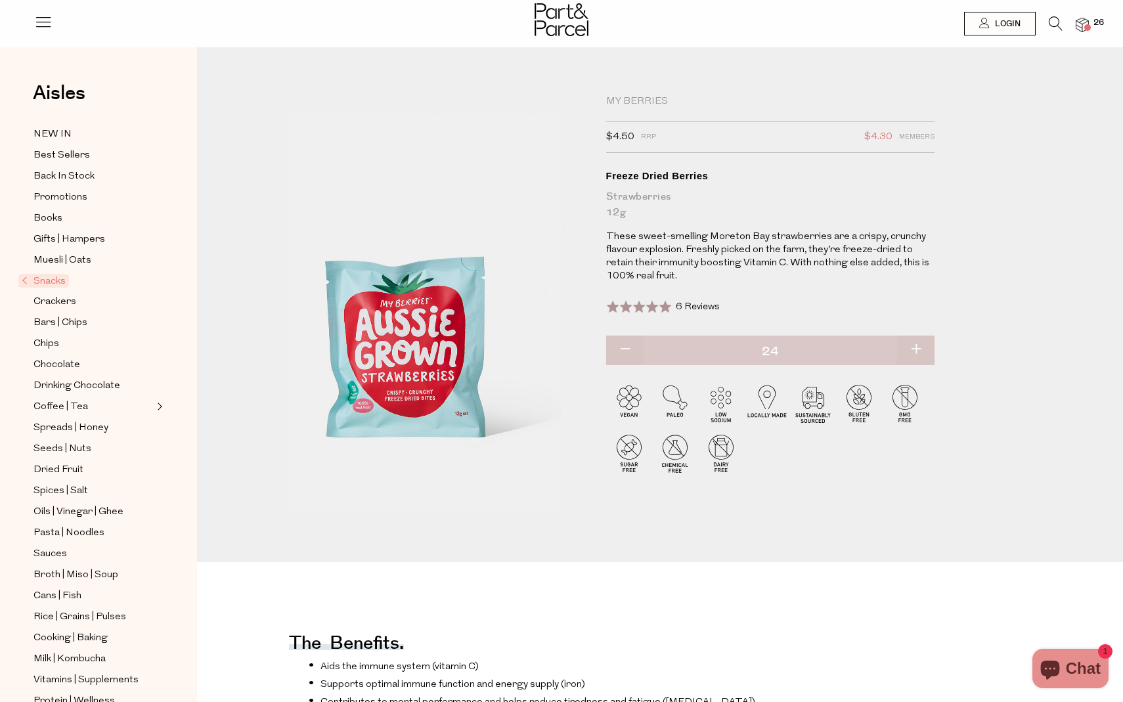
type input "25"
click at [919, 347] on button "button" at bounding box center [915, 349] width 37 height 29
type input "26"
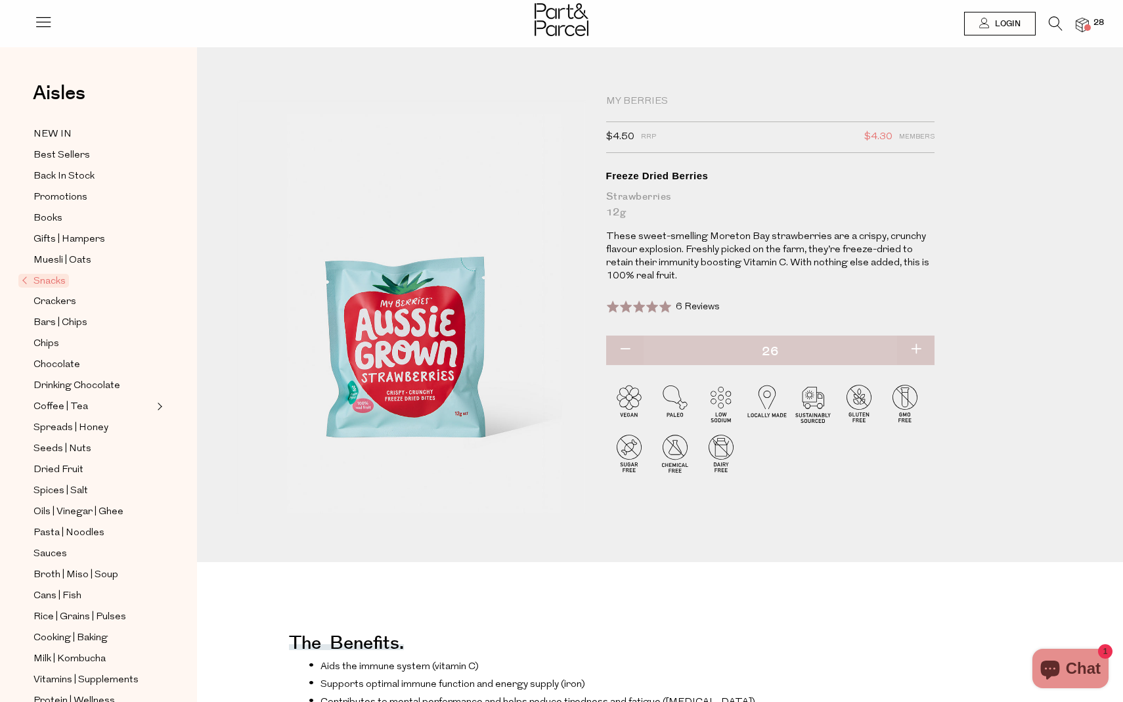
click at [919, 347] on button "button" at bounding box center [915, 349] width 37 height 29
type input "27"
click at [919, 347] on button "button" at bounding box center [915, 349] width 37 height 29
type input "28"
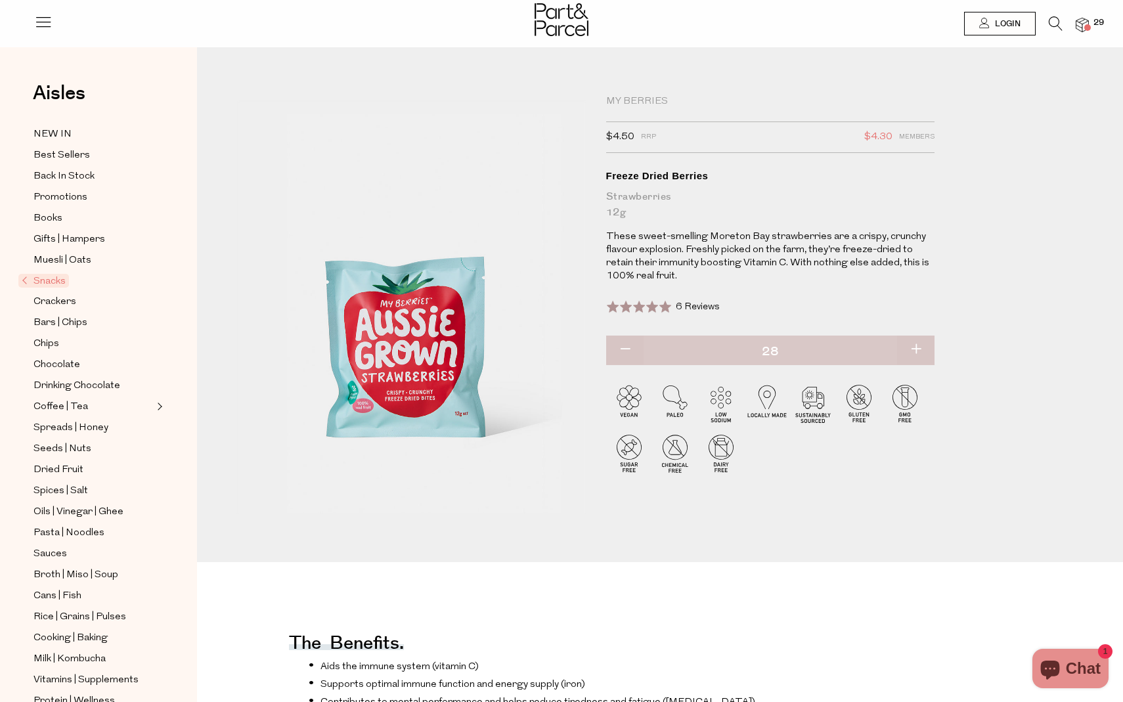
type input "28"
click at [919, 347] on button "button" at bounding box center [915, 349] width 37 height 29
type input "29"
click at [919, 347] on button "button" at bounding box center [915, 349] width 37 height 29
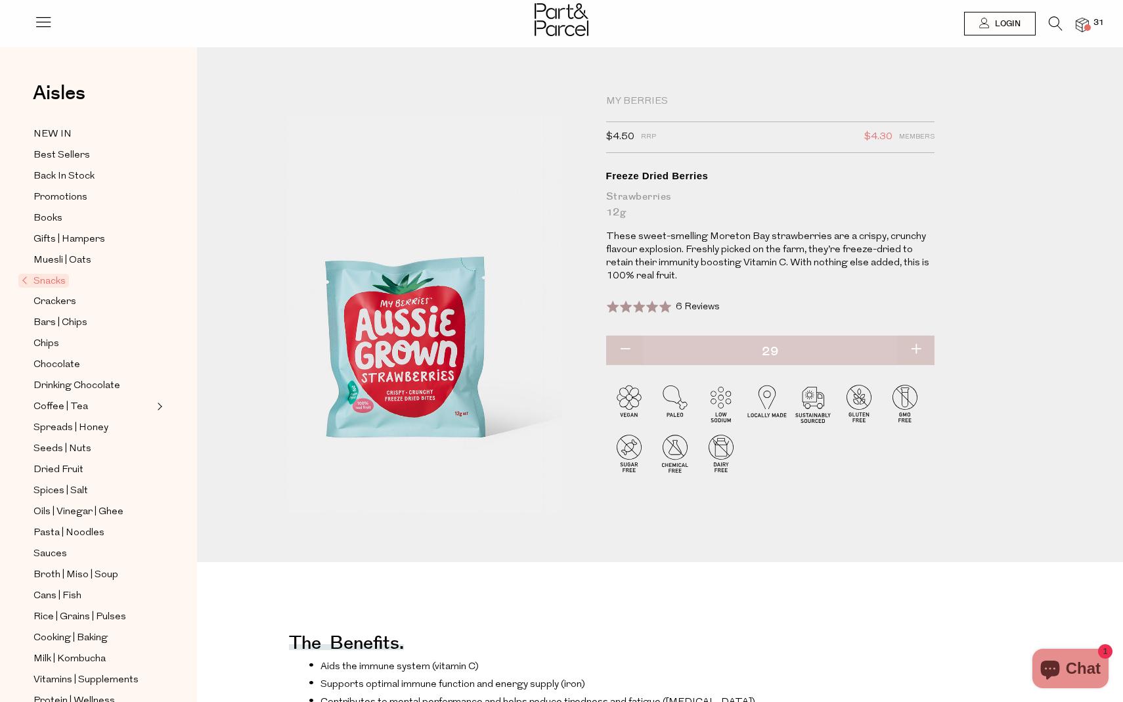
type input "30"
click at [919, 347] on button "button" at bounding box center [915, 349] width 37 height 29
type input "31"
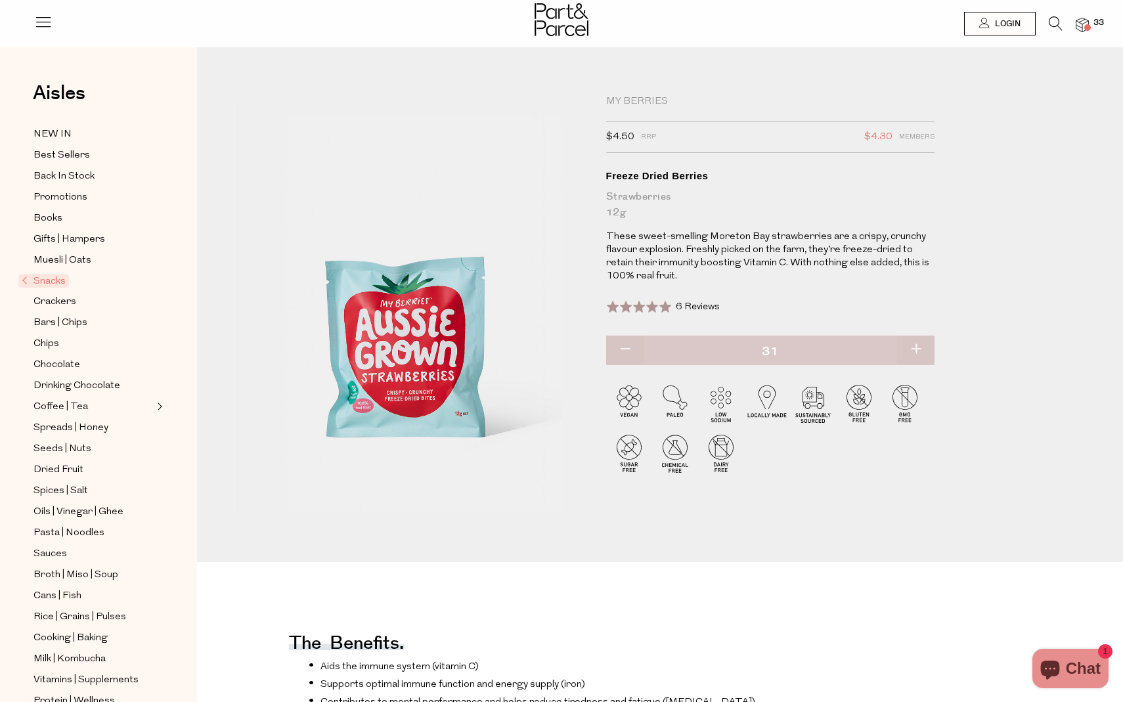
click at [919, 347] on button "button" at bounding box center [915, 349] width 37 height 29
type input "32"
click at [919, 347] on button "button" at bounding box center [915, 349] width 37 height 29
type input "33"
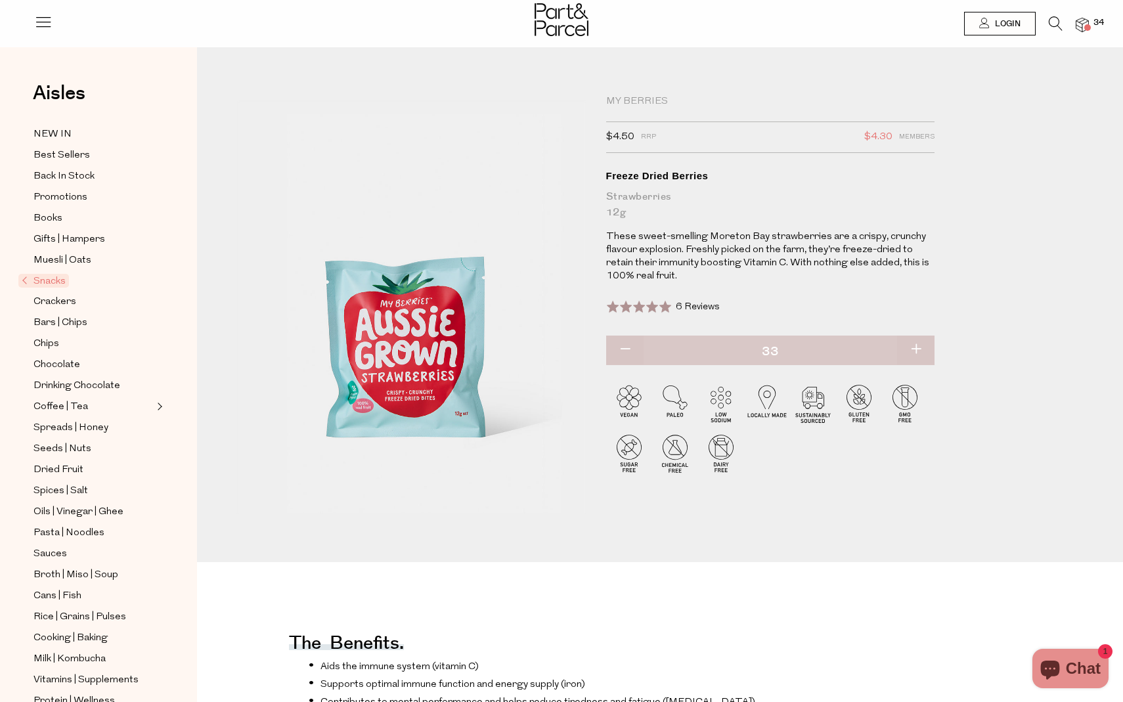
type input "33"
click at [919, 347] on button "button" at bounding box center [915, 349] width 37 height 29
type input "34"
click at [919, 347] on button "button" at bounding box center [915, 349] width 37 height 29
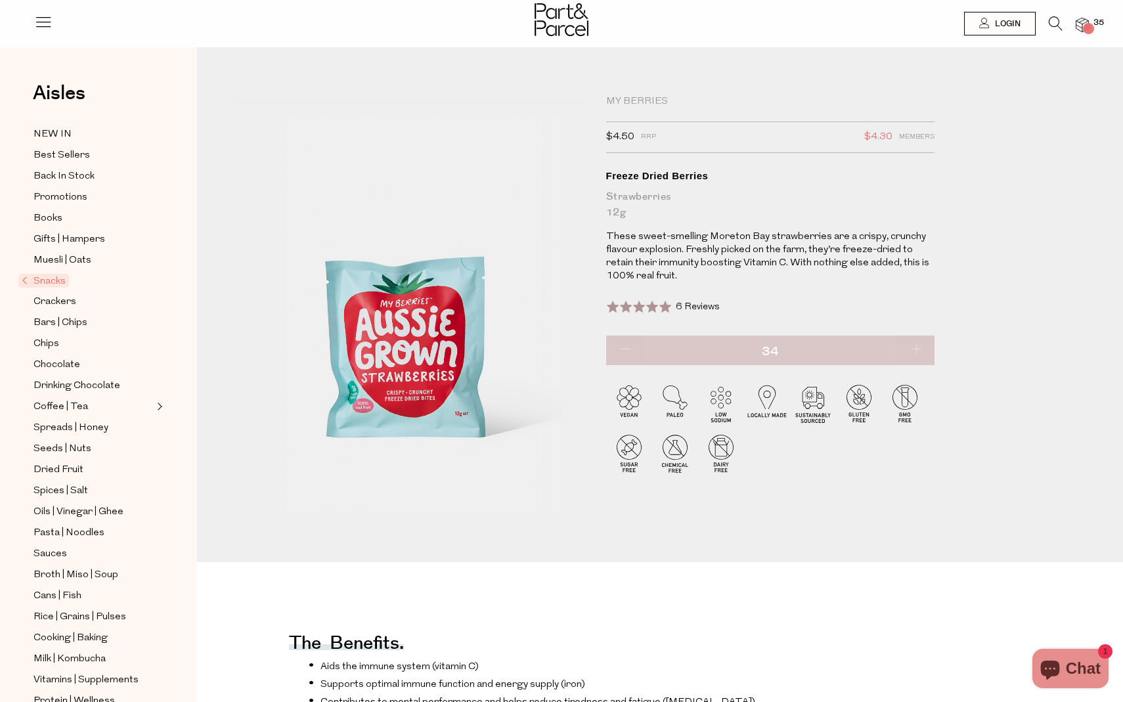
type input "35"
click at [1089, 24] on div at bounding box center [561, 21] width 1123 height 43
click at [1078, 26] on img at bounding box center [1081, 25] width 13 height 15
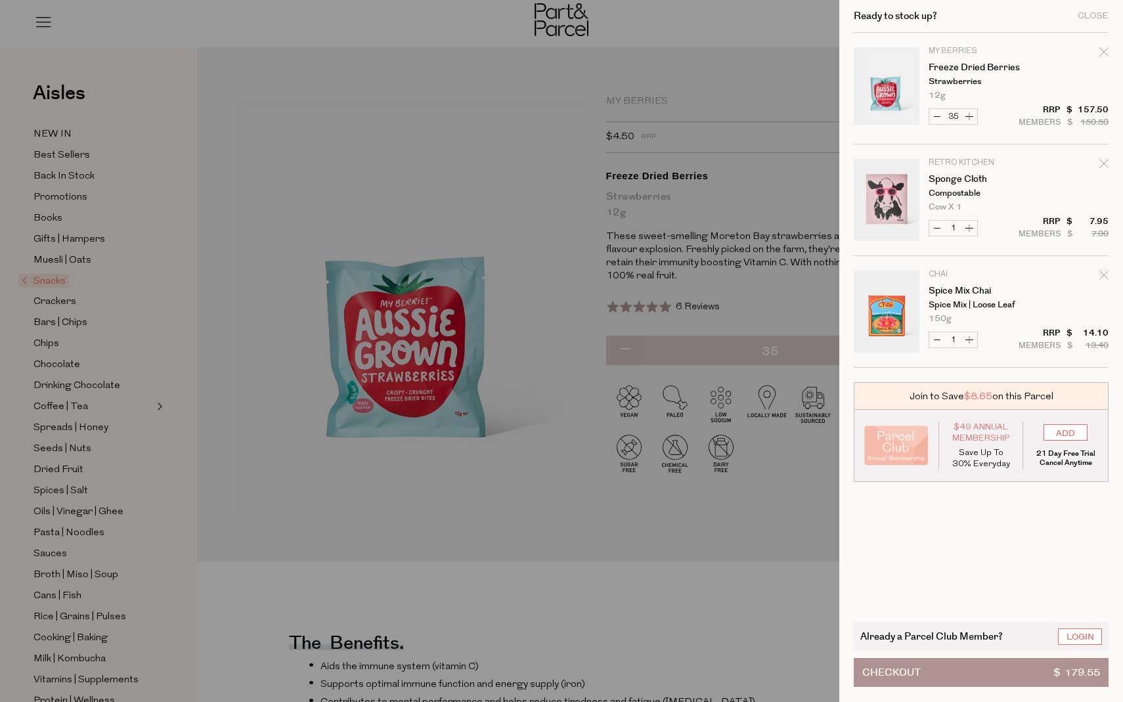
click at [972, 230] on button "Increase Sponge Cloth" at bounding box center [969, 228] width 16 height 15
type input "2"
click at [972, 230] on form "Image Product Total Qty My Berries Freeze Dried Berries Strawberries 12g Only 5…" at bounding box center [981, 200] width 255 height 335
click at [956, 560] on cart-drawer-items "Image Product Total Qty My Berries Freeze Dried Berries Strawberries 12g Only 5…" at bounding box center [981, 320] width 255 height 574
click at [435, 112] on div at bounding box center [561, 351] width 1123 height 702
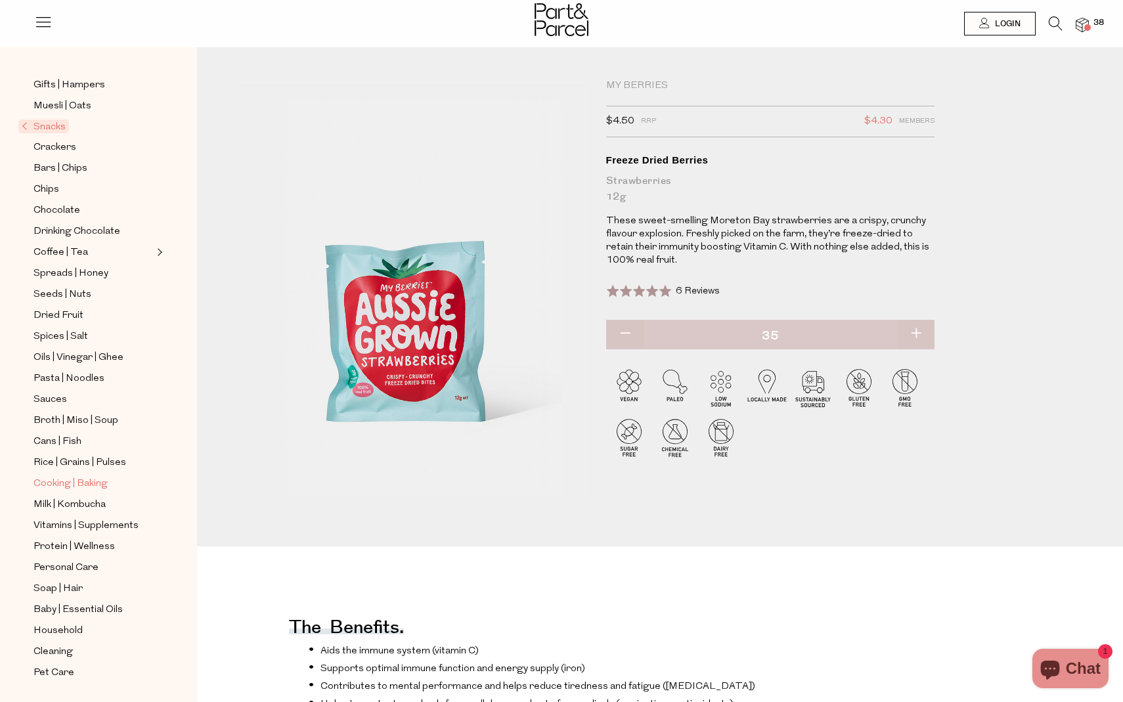
scroll to position [112, 0]
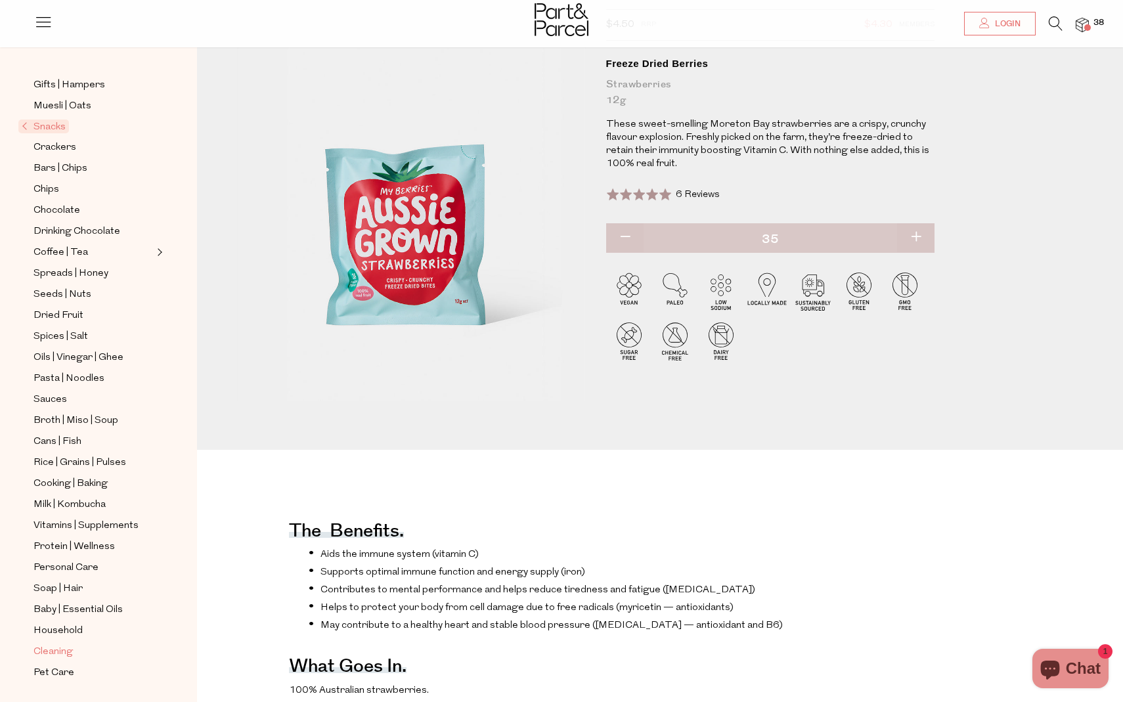
click at [62, 650] on span "Cleaning" at bounding box center [52, 652] width 39 height 16
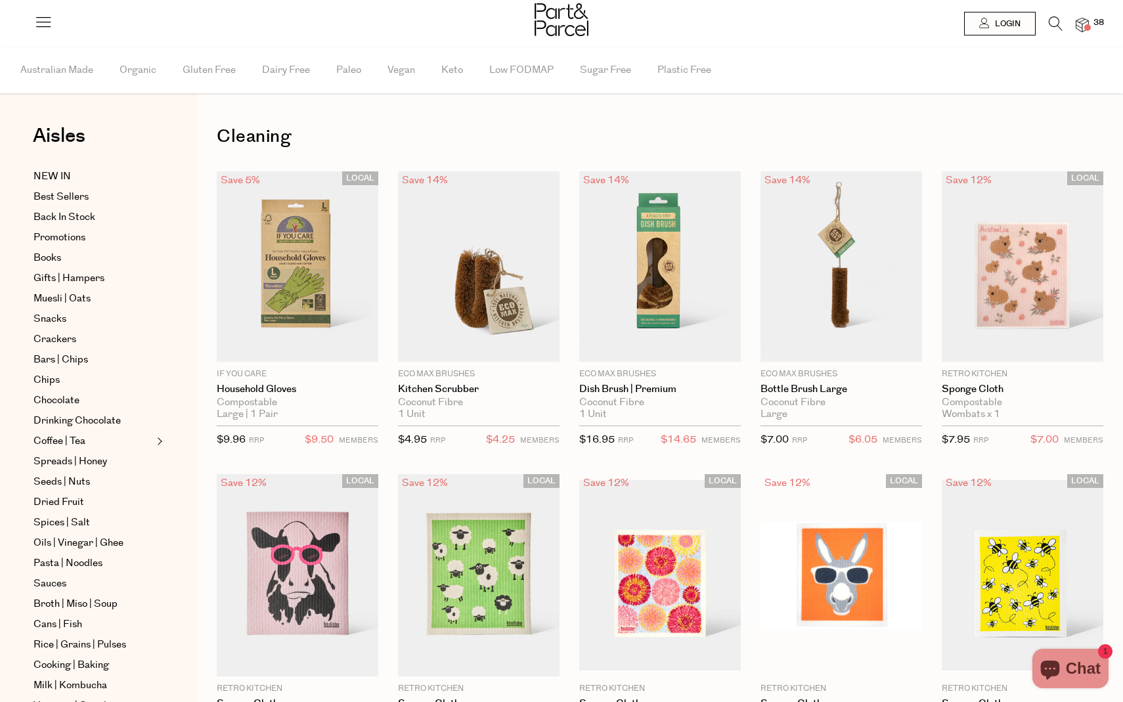
type input "2"
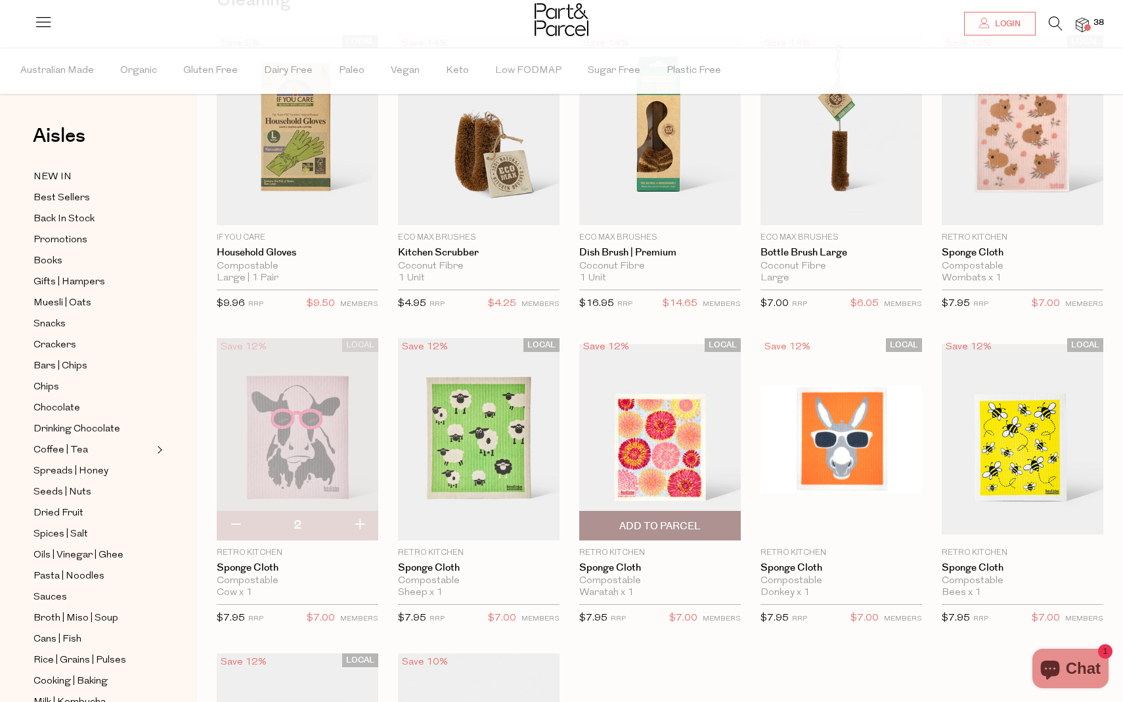
scroll to position [158, 0]
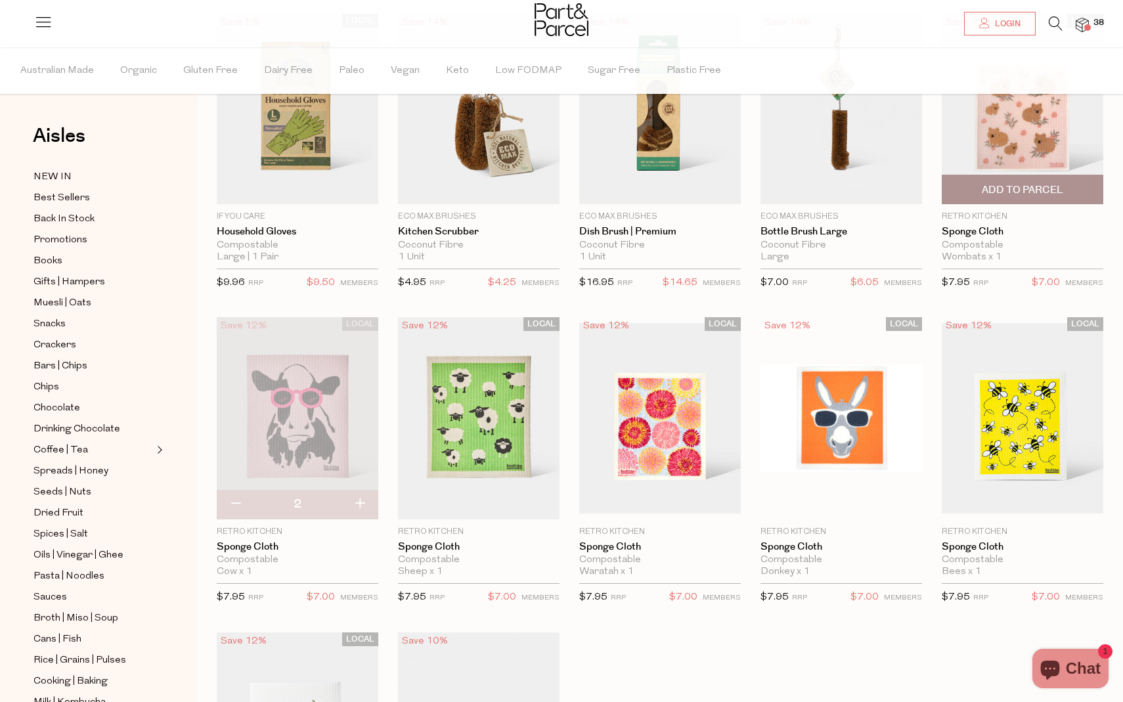
click at [1030, 192] on span "Add To Parcel" at bounding box center [1022, 190] width 81 height 14
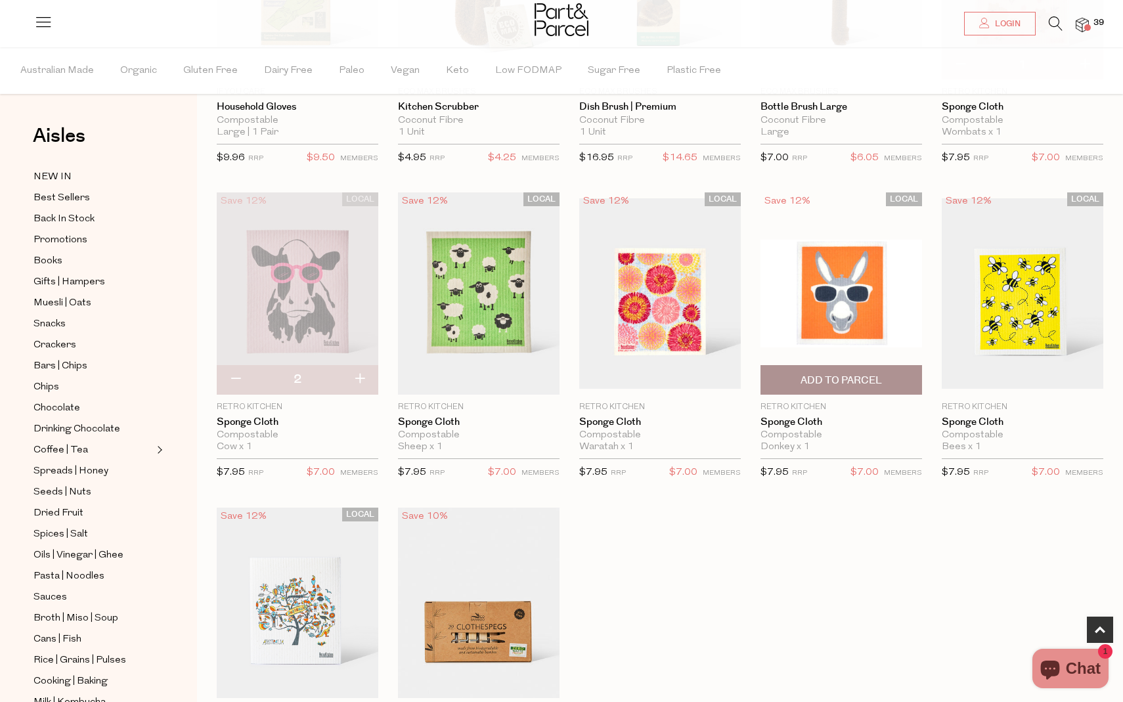
scroll to position [310, 0]
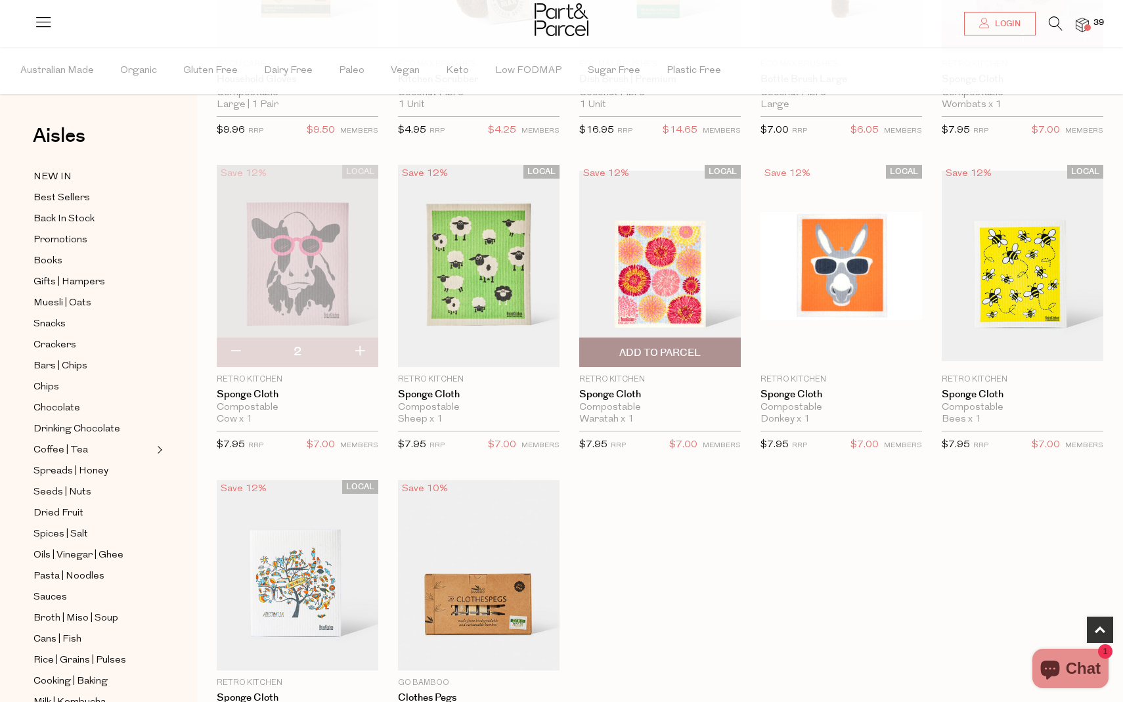
click at [662, 358] on span "Add To Parcel" at bounding box center [659, 353] width 81 height 14
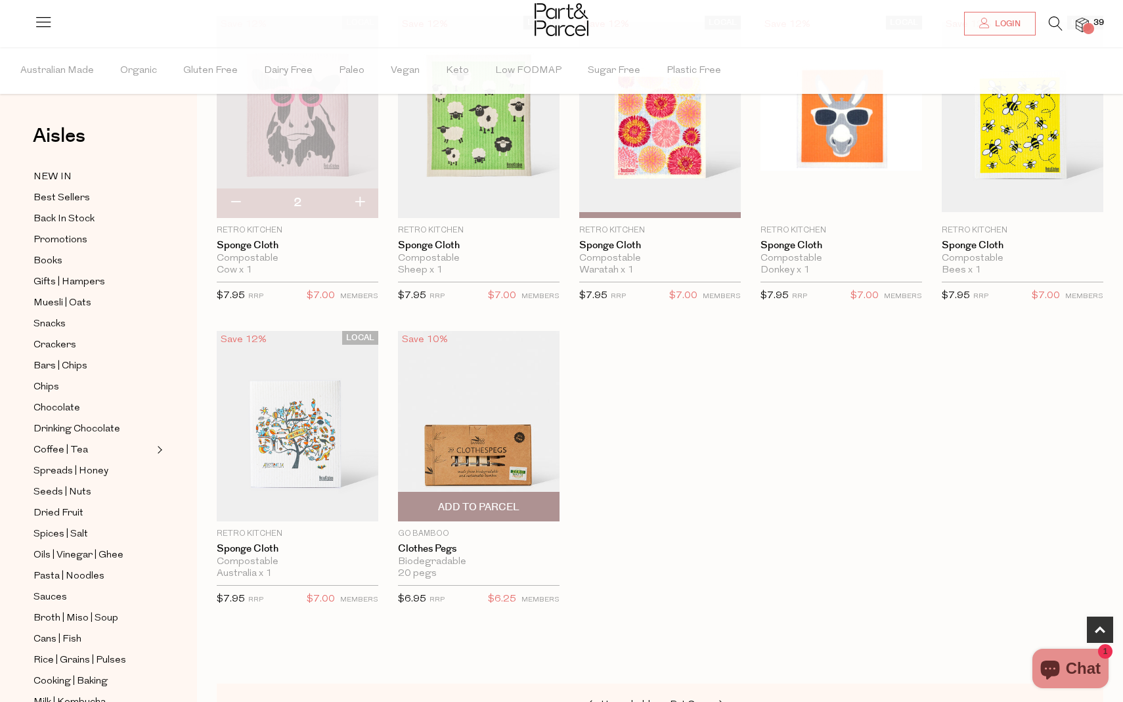
scroll to position [465, 0]
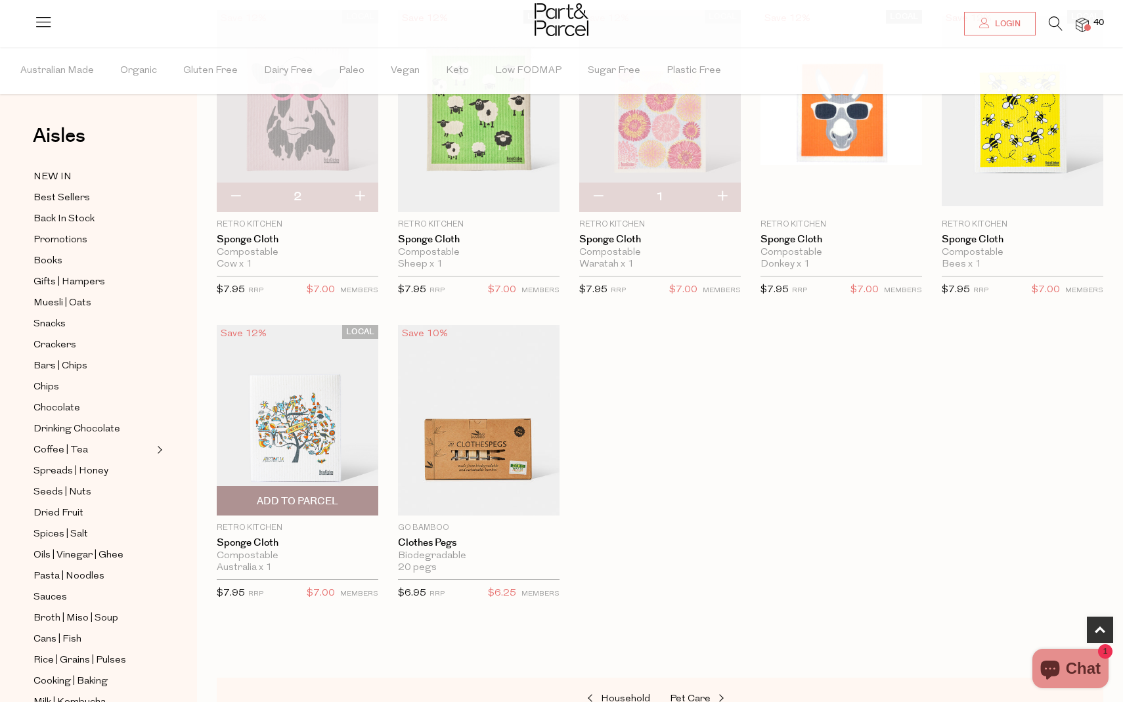
click at [314, 500] on span "Add To Parcel" at bounding box center [297, 501] width 81 height 14
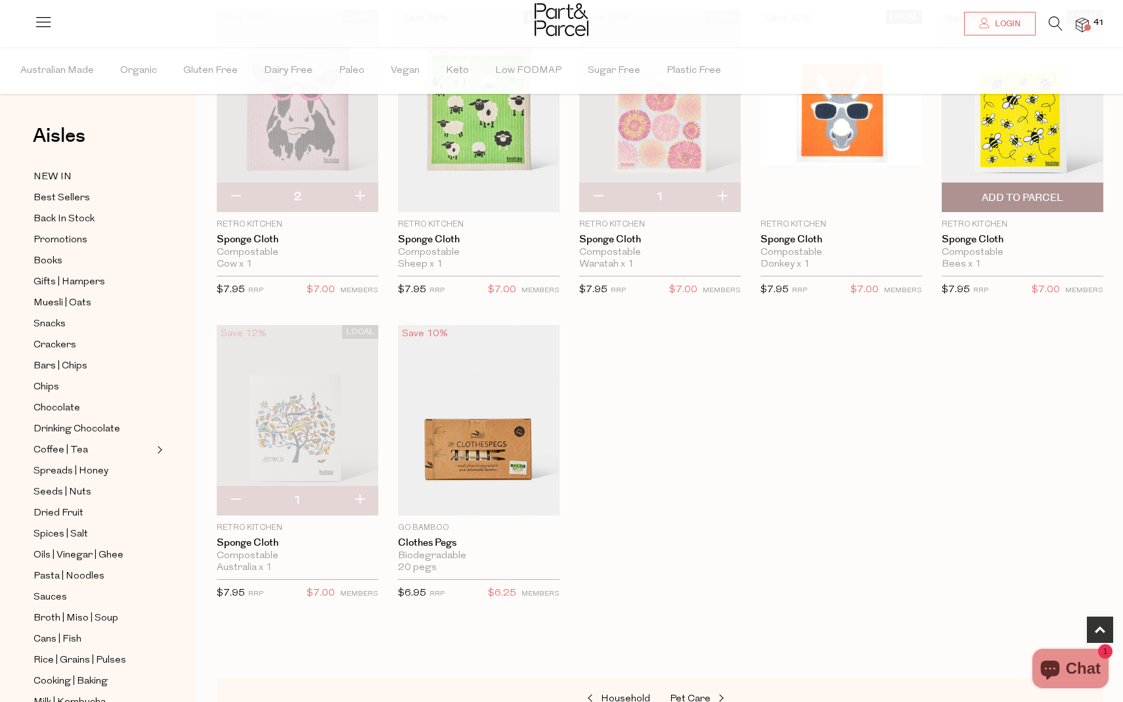
click at [1044, 201] on span "Add To Parcel" at bounding box center [1022, 198] width 81 height 14
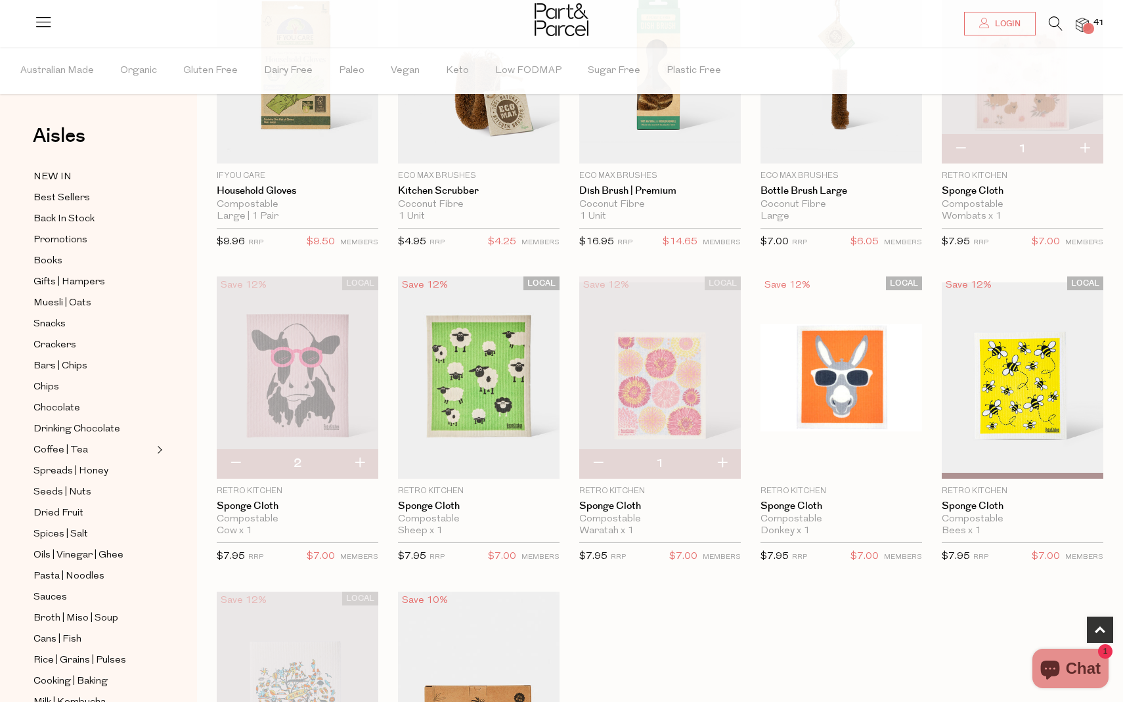
scroll to position [124, 0]
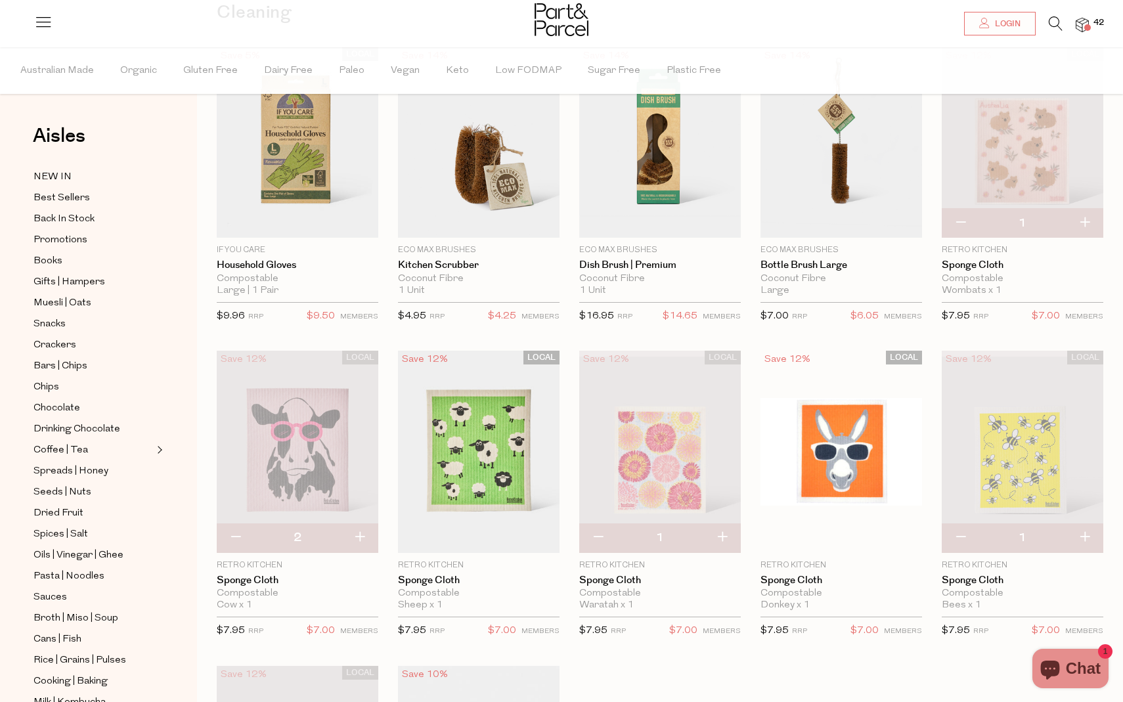
click at [1087, 22] on img at bounding box center [1081, 25] width 13 height 15
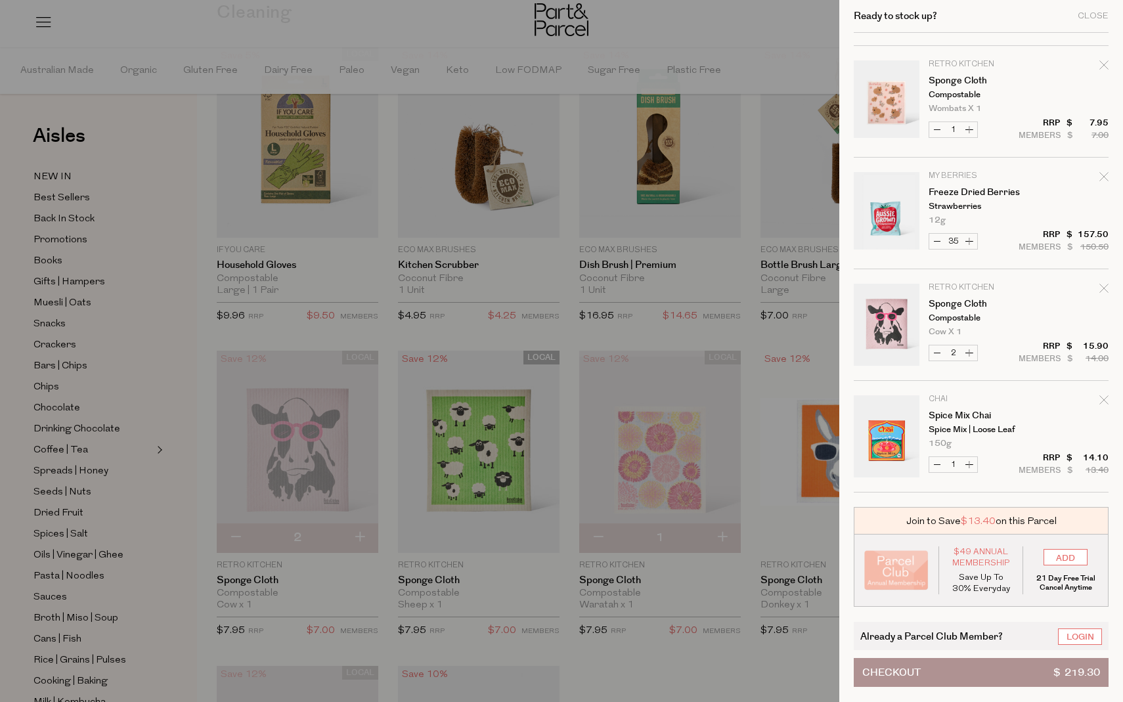
scroll to position [322, 0]
click at [934, 351] on button "Decrease Sponge Cloth" at bounding box center [937, 352] width 16 height 15
type input "1"
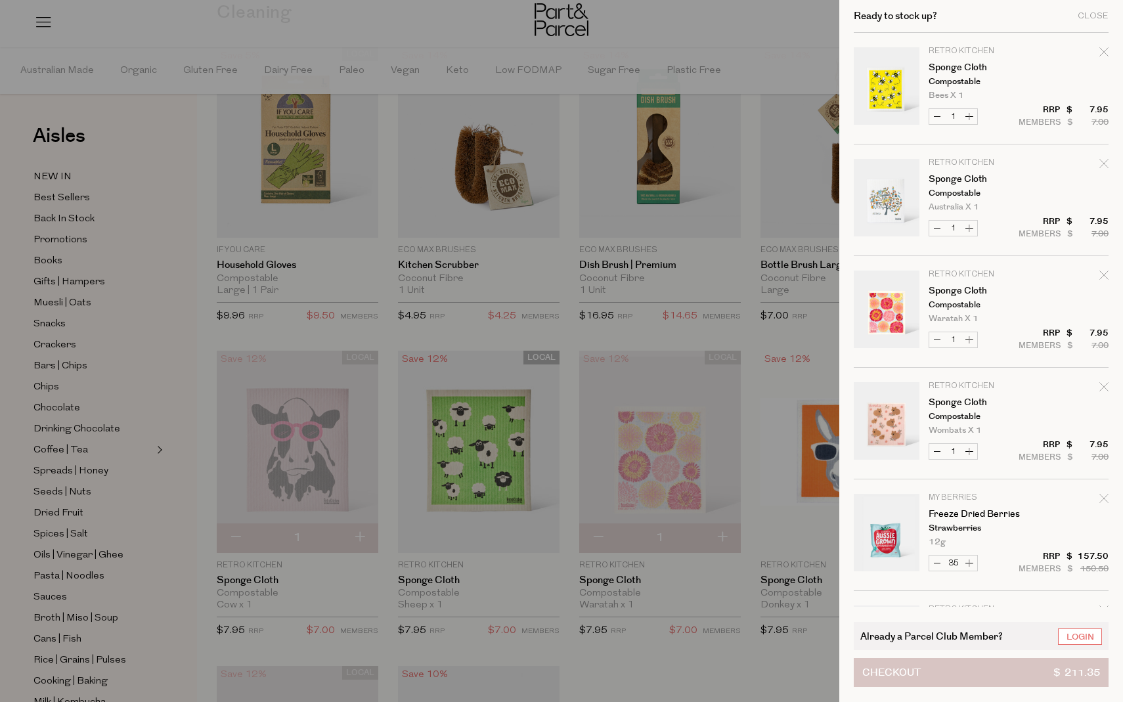
click at [975, 683] on button "Checkout $ 211.35" at bounding box center [981, 672] width 255 height 29
